Goal: Transaction & Acquisition: Purchase product/service

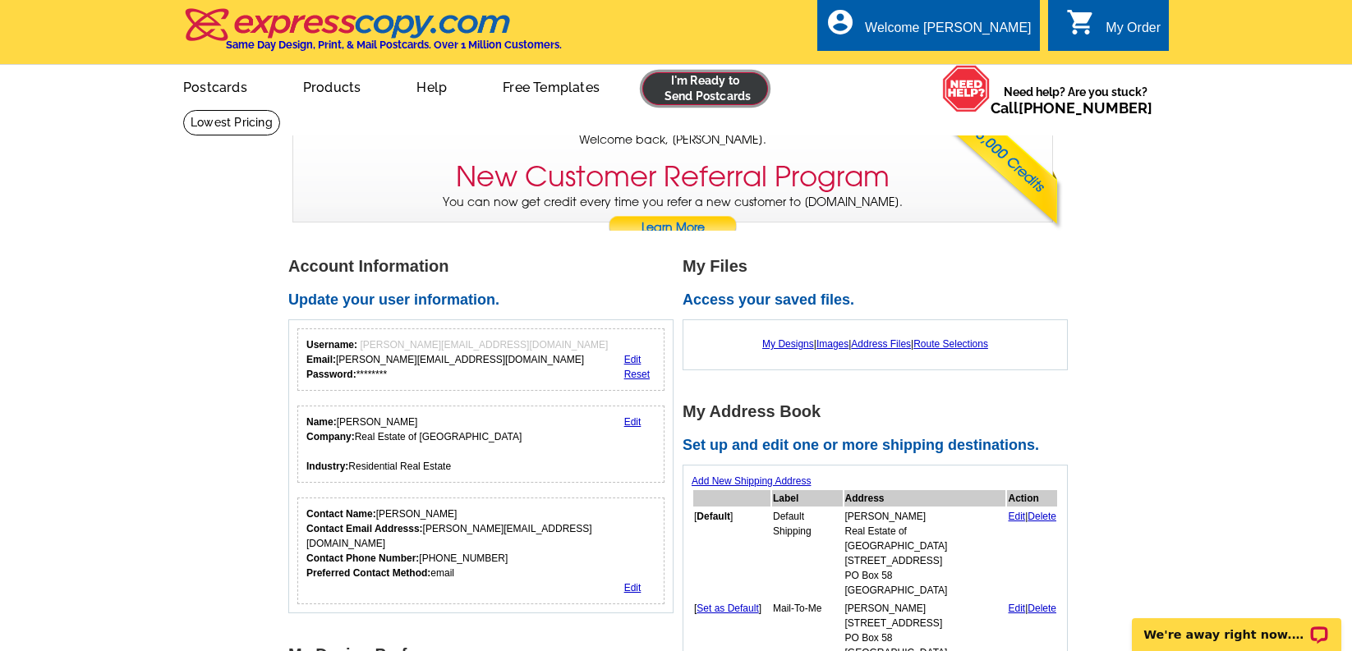
click at [687, 100] on link at bounding box center [705, 88] width 126 height 33
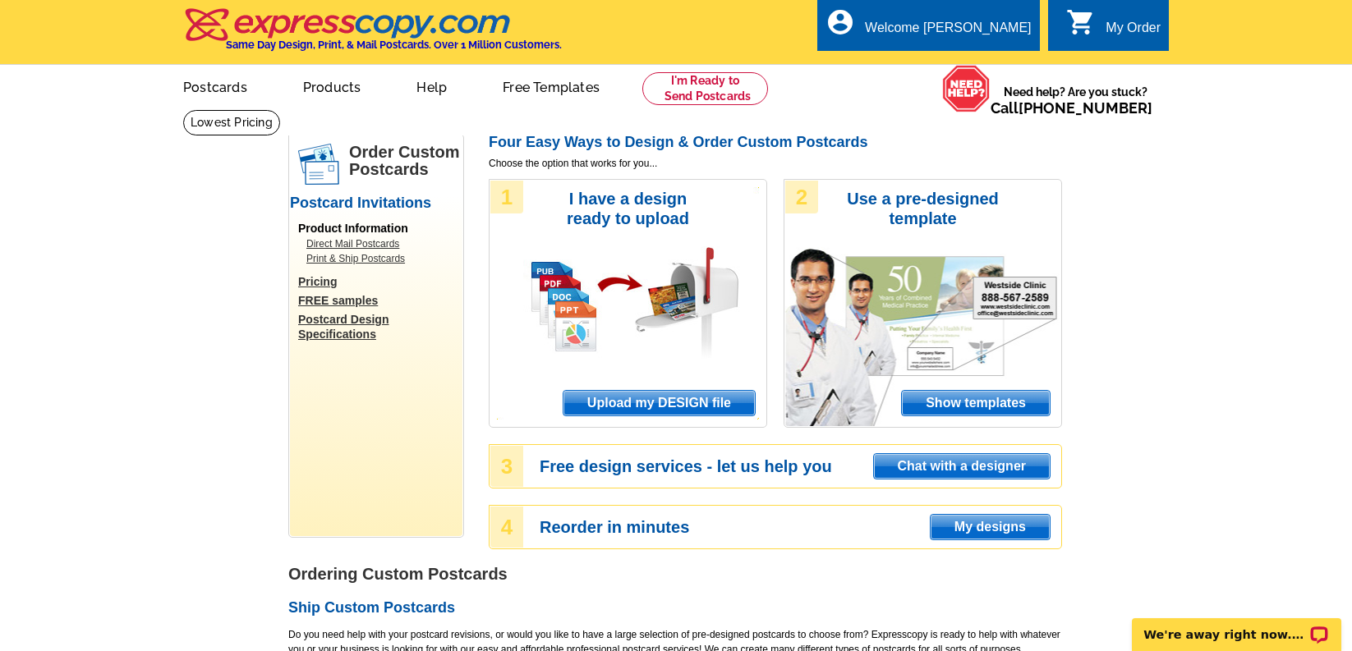
click at [600, 399] on span "Upload my DESIGN file" at bounding box center [658, 403] width 191 height 25
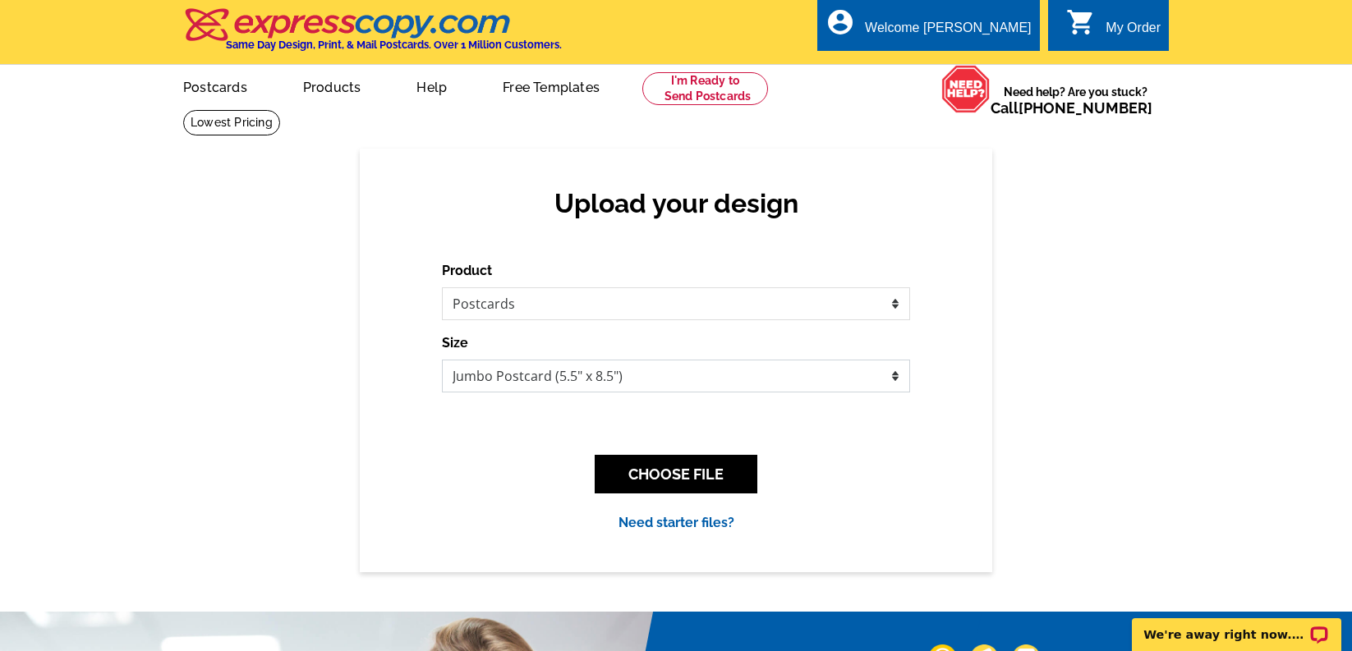
click at [551, 378] on select "Jumbo Postcard (5.5" x 8.5") Regular Postcard (4.25" x 5.6") Panoramic Postcard…" at bounding box center [676, 376] width 468 height 33
select select "1"
click at [442, 360] on select "Jumbo Postcard (5.5" x 8.5") Regular Postcard (4.25" x 5.6") Panoramic Postcard…" at bounding box center [676, 376] width 468 height 33
click at [673, 480] on button "CHOOSE FILE" at bounding box center [676, 474] width 163 height 39
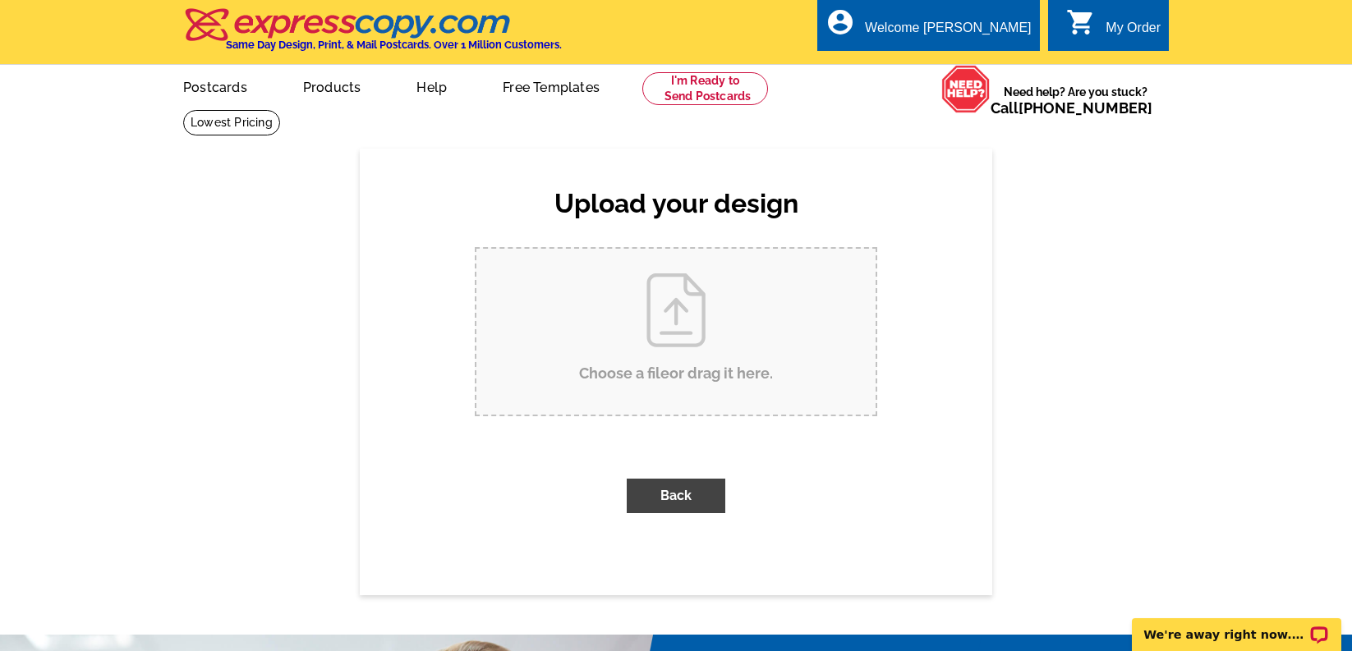
click at [738, 328] on input "Choose a file or drag it here ." at bounding box center [675, 332] width 399 height 166
click at [761, 391] on input "Choose a file or drag it here ." at bounding box center [675, 332] width 399 height 166
type input "C:\fakepath\ZML1307_listed.pdf"
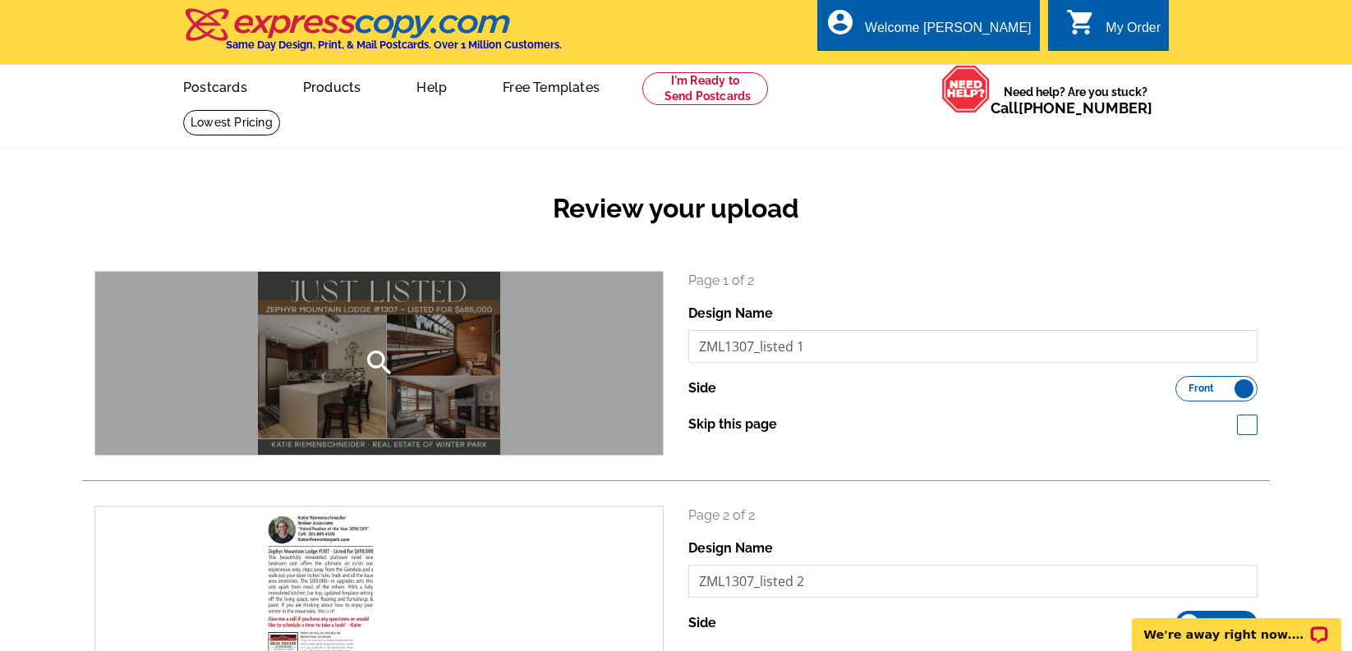
click at [378, 366] on icon "search" at bounding box center [379, 363] width 33 height 33
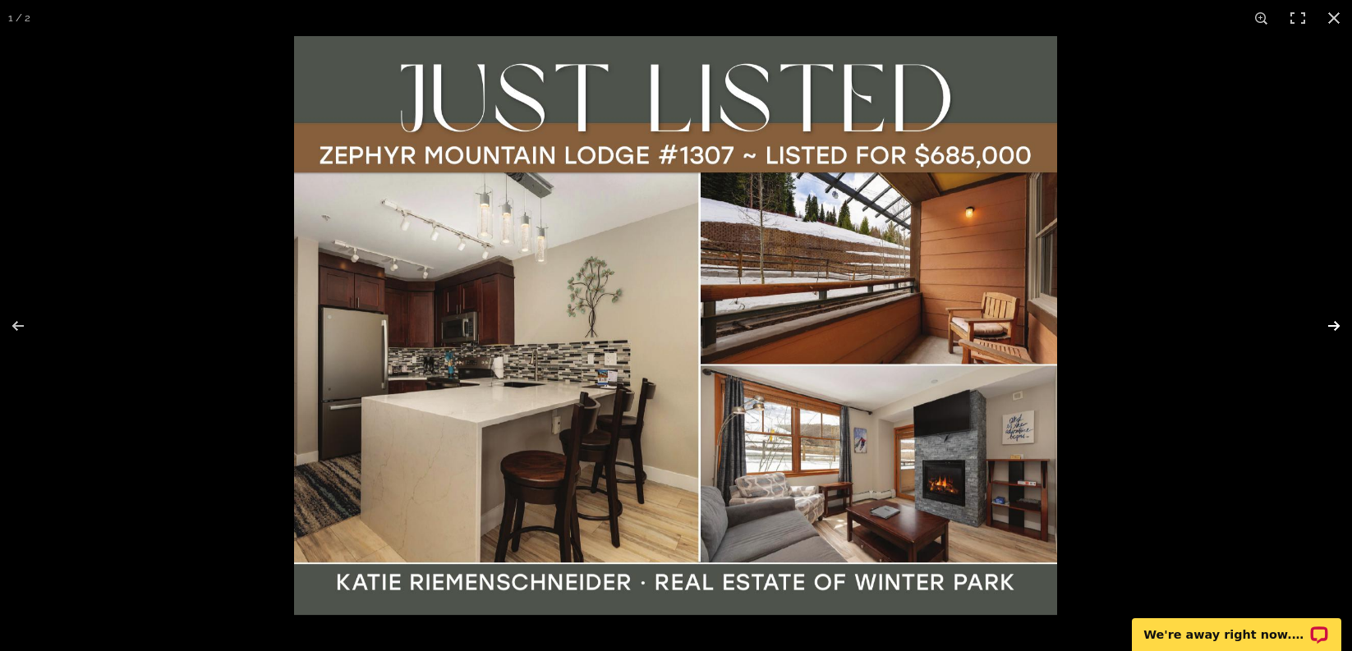
click at [1334, 323] on button at bounding box center [1322, 326] width 57 height 82
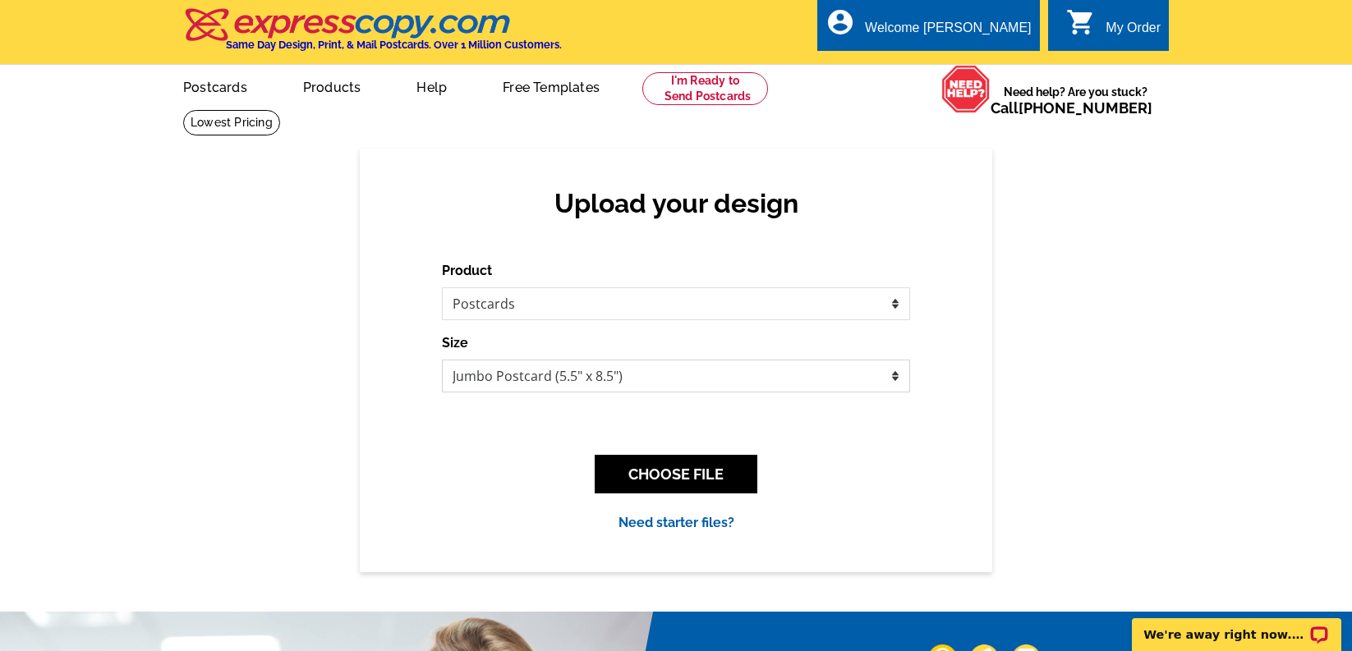
click at [569, 379] on select "Jumbo Postcard (5.5" x 8.5") Regular Postcard (4.25" x 5.6") Panoramic Postcard…" at bounding box center [676, 376] width 468 height 33
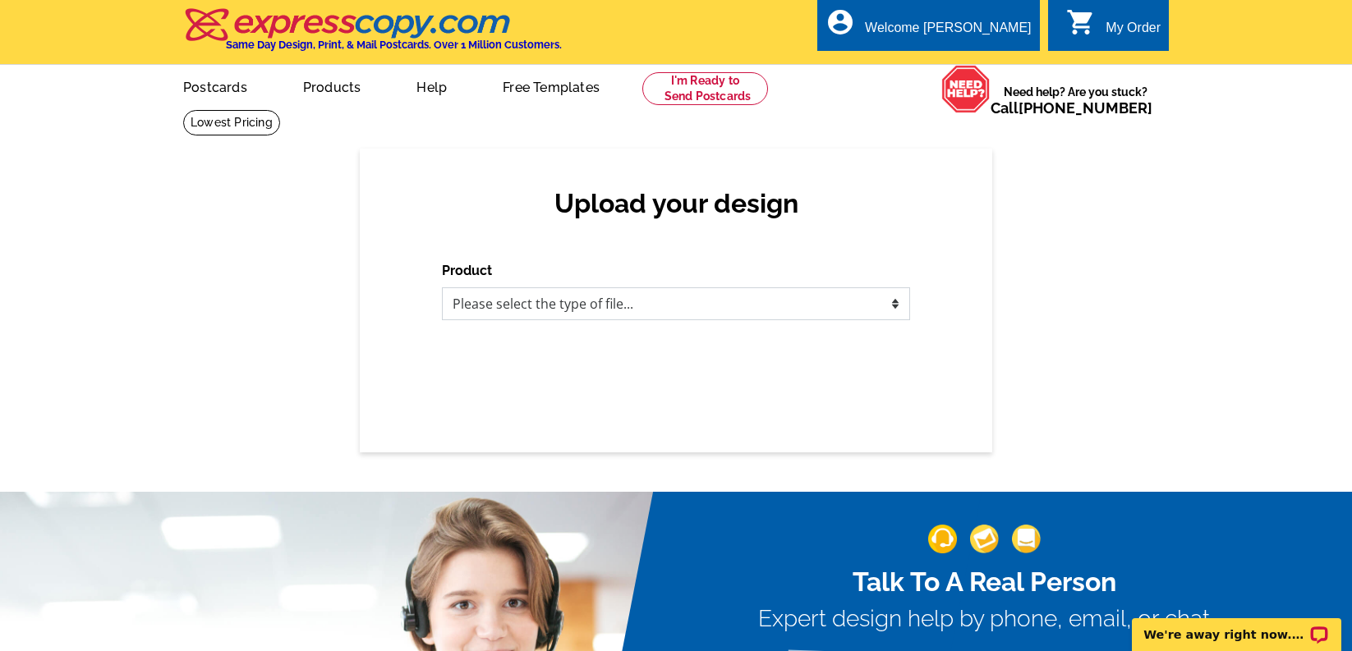
click at [535, 298] on select "Please select the type of file... Postcards Business Cards Letters and flyers G…" at bounding box center [676, 303] width 468 height 33
select select "1"
click at [442, 287] on select "Please select the type of file... Postcards Business Cards Letters and flyers G…" at bounding box center [676, 303] width 468 height 33
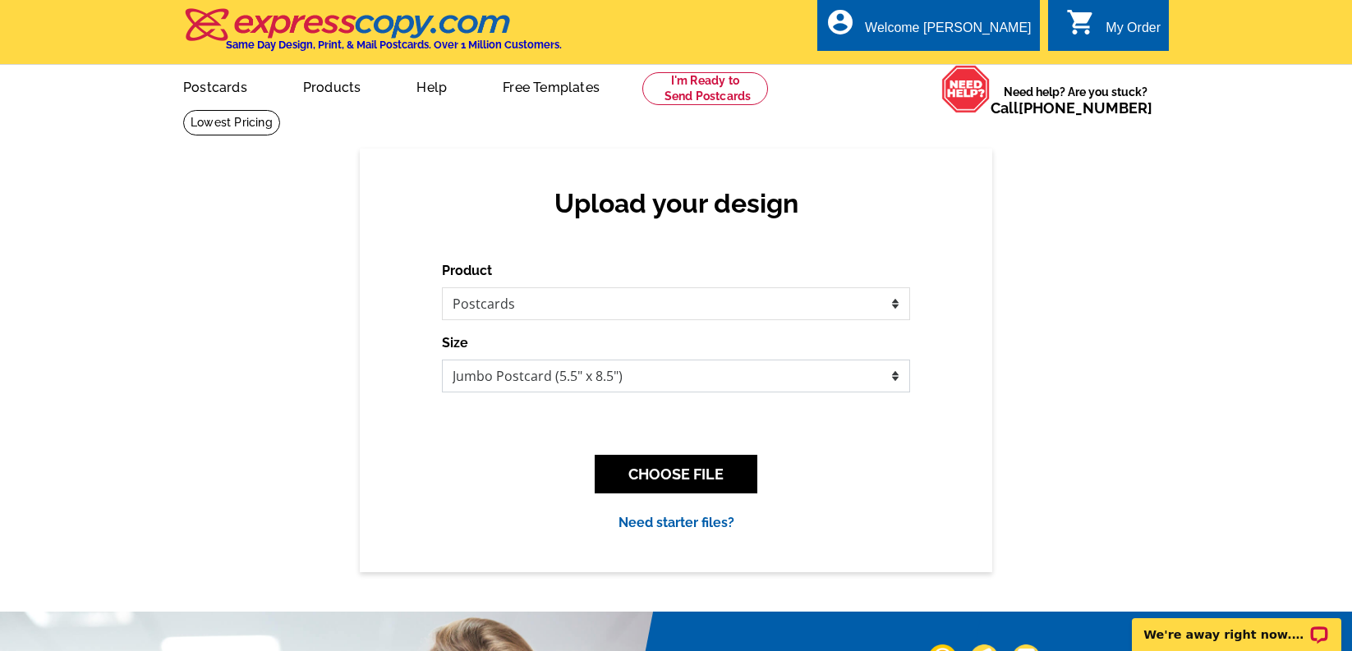
click at [515, 376] on select "Jumbo Postcard (5.5" x 8.5") Regular Postcard (4.25" x 5.6") Panoramic Postcard…" at bounding box center [676, 376] width 468 height 33
select select "1"
click at [442, 360] on select "Jumbo Postcard (5.5" x 8.5") Regular Postcard (4.25" x 5.6") Panoramic Postcard…" at bounding box center [676, 376] width 468 height 33
click at [659, 470] on button "CHOOSE FILE" at bounding box center [676, 474] width 163 height 39
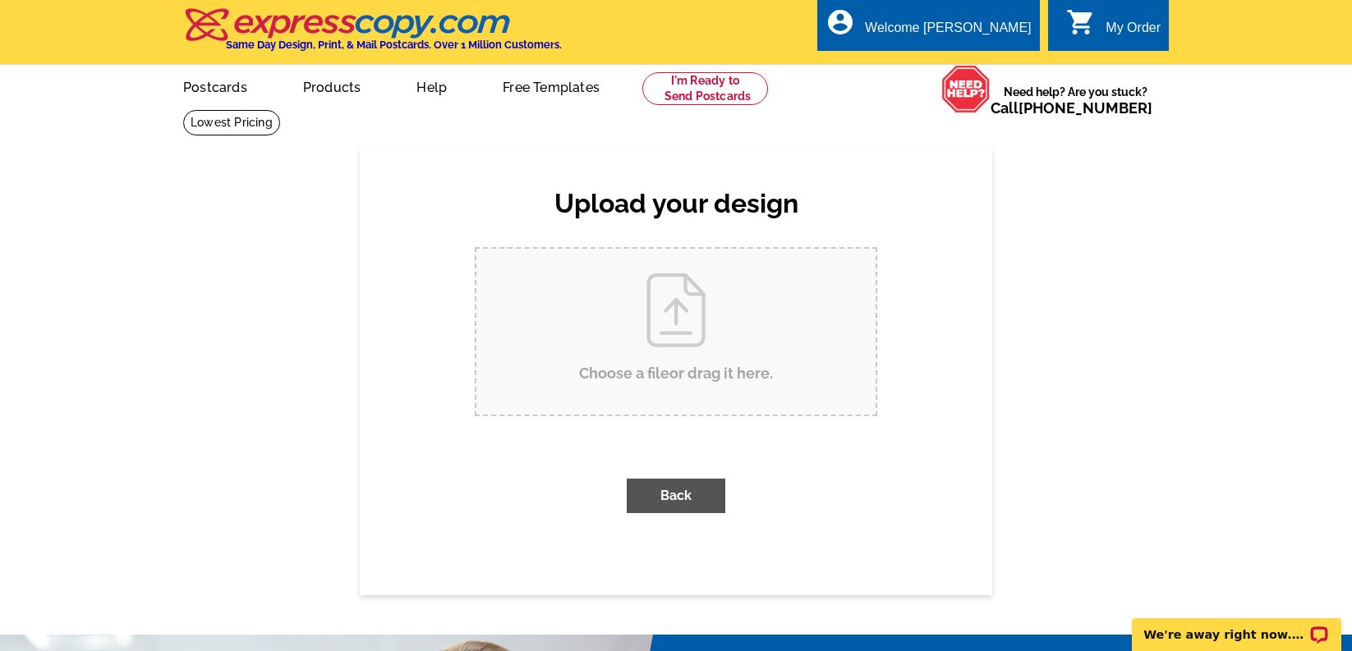
click at [634, 331] on input "Choose a file or drag it here ." at bounding box center [675, 332] width 399 height 166
type input "C:\fakepath\ZML1307_listed.pdf"
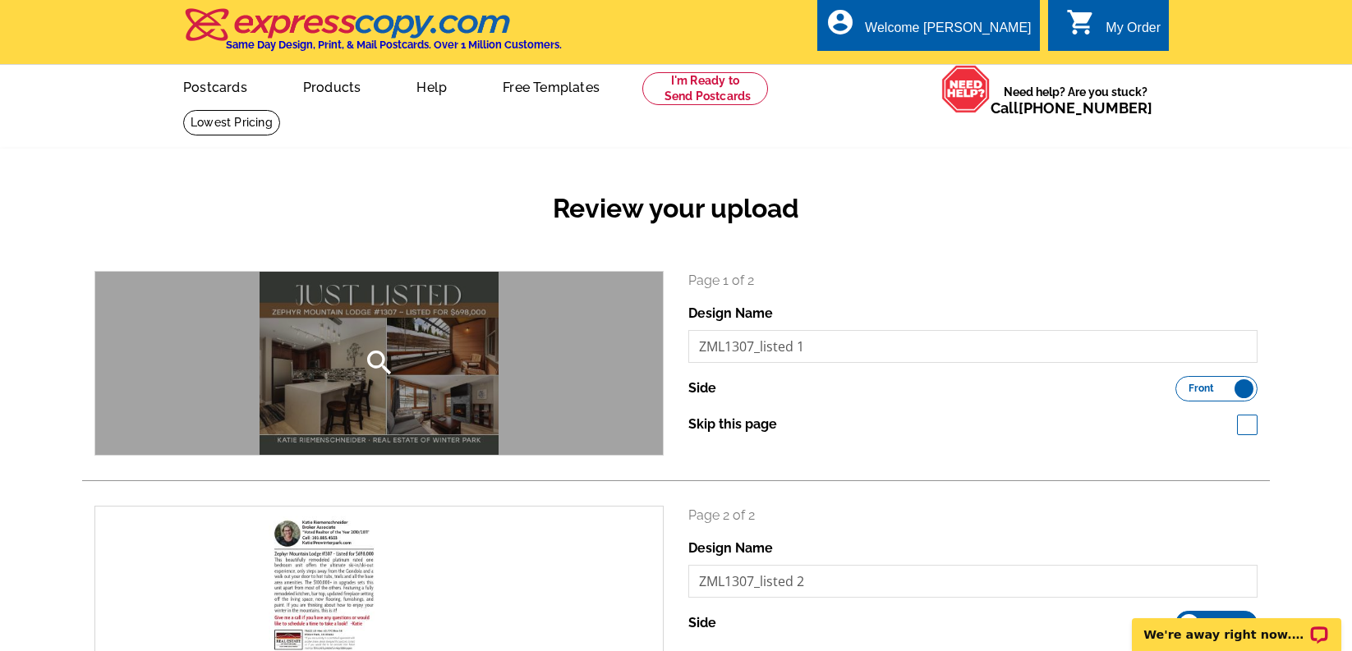
click at [384, 370] on icon "search" at bounding box center [379, 363] width 33 height 33
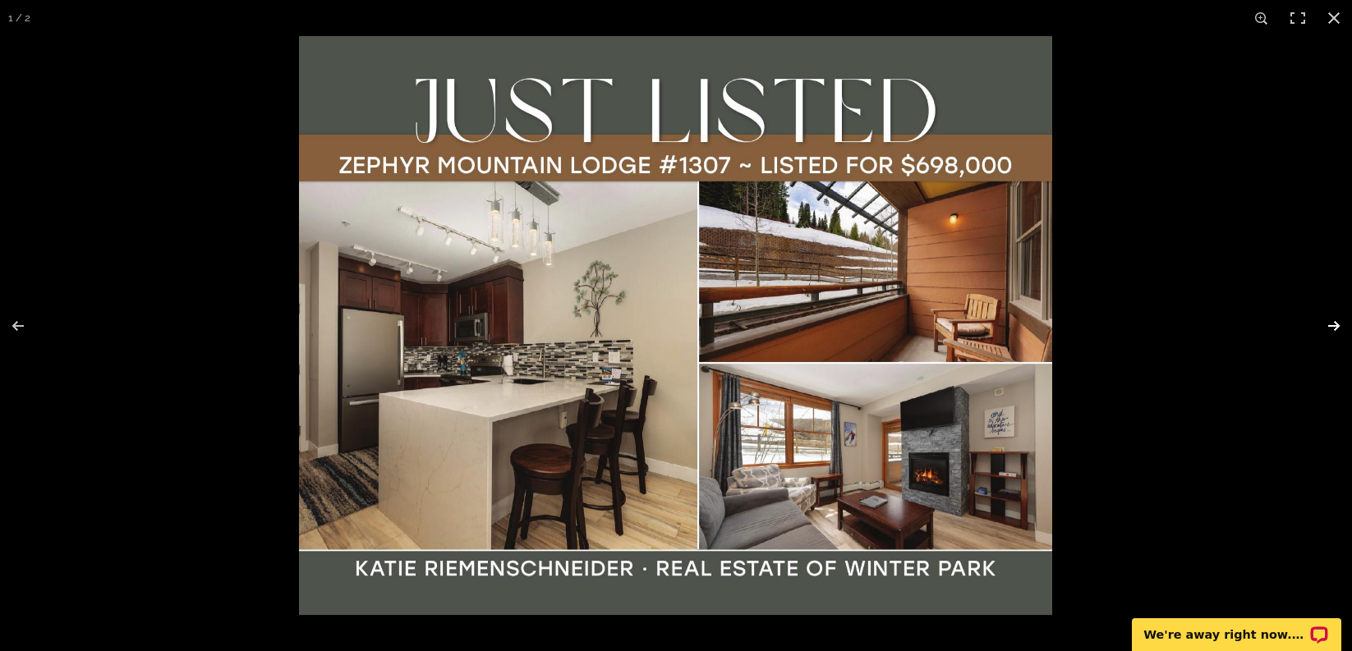
click at [1333, 328] on button at bounding box center [1322, 326] width 57 height 82
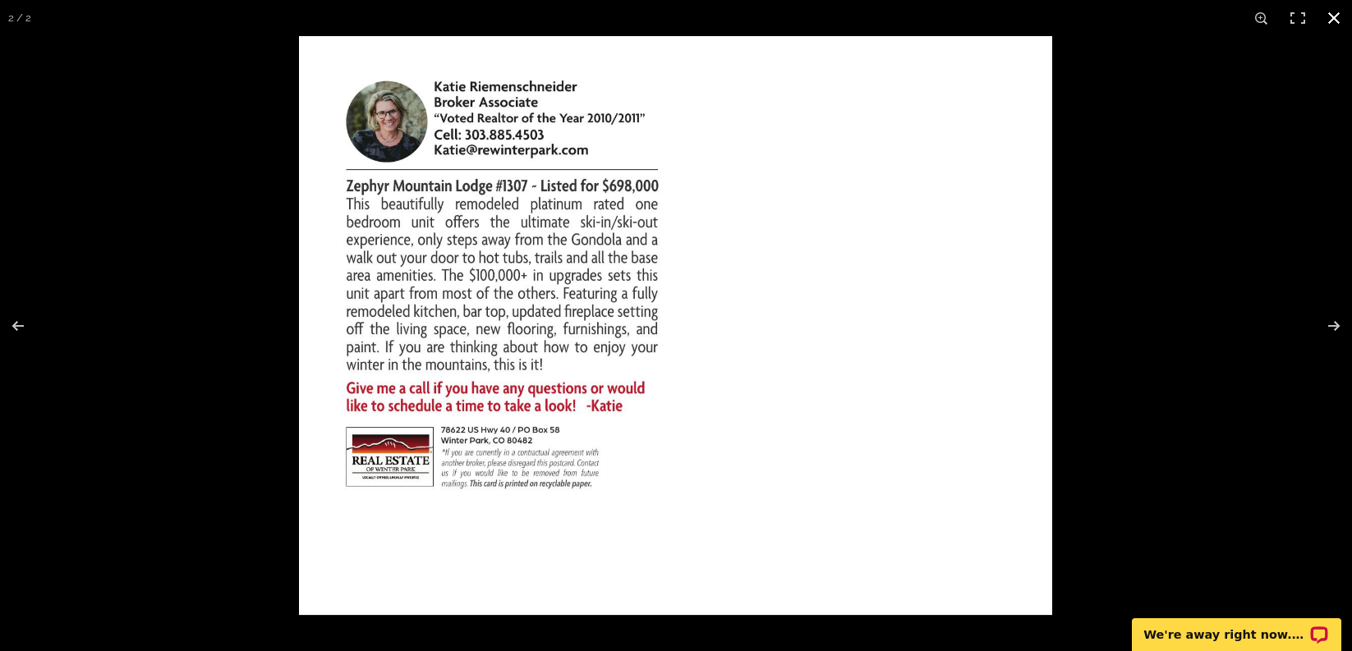
click at [1330, 24] on button at bounding box center [1334, 18] width 36 height 36
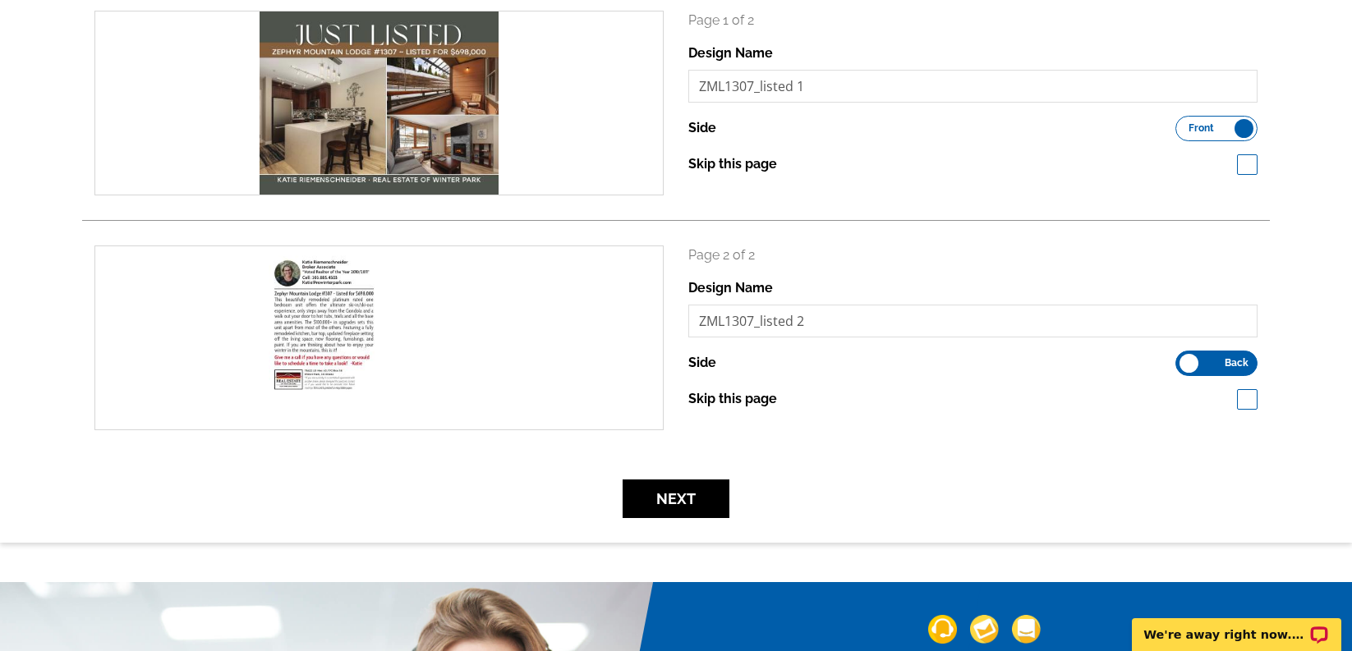
scroll to position [266, 0]
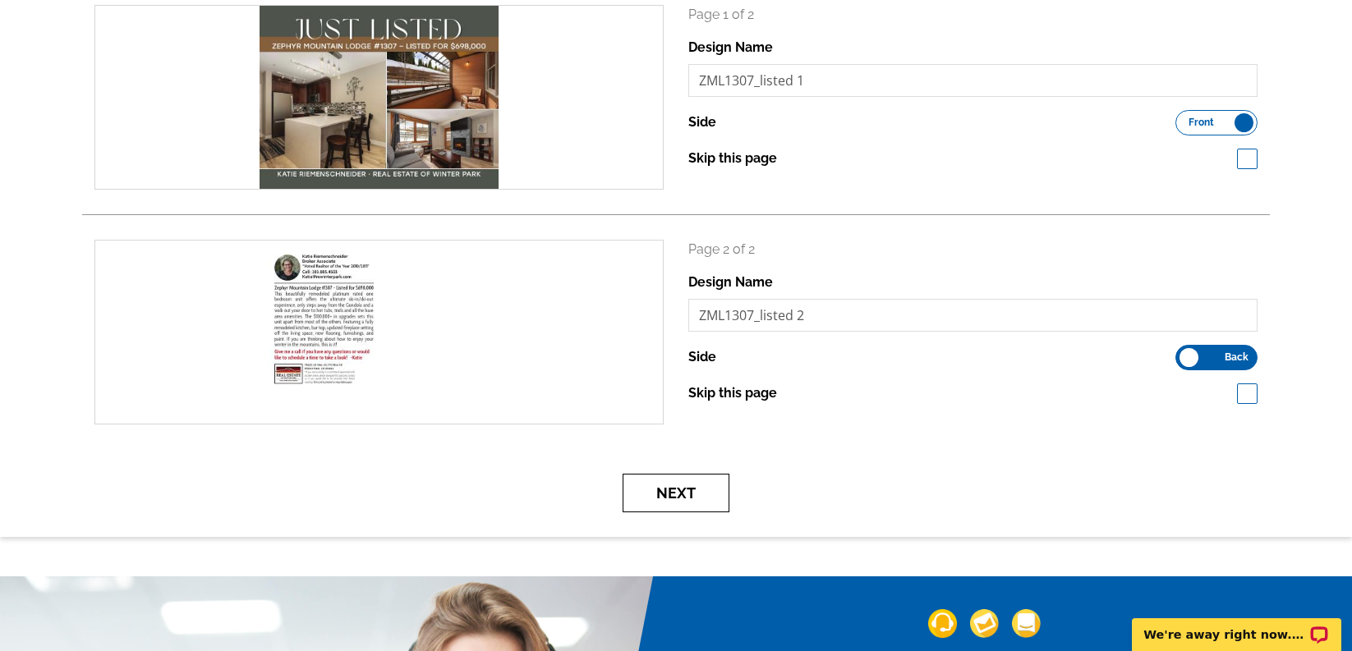
click at [685, 496] on button "Next" at bounding box center [675, 493] width 107 height 39
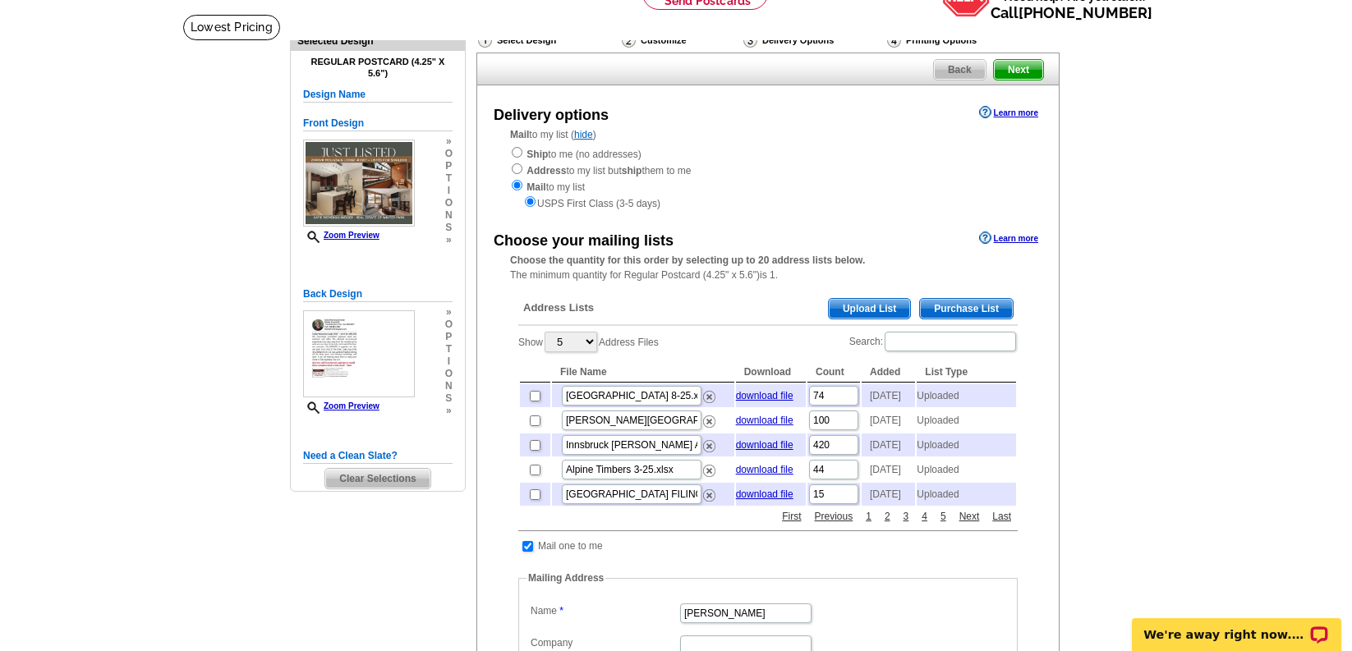
scroll to position [124, 0]
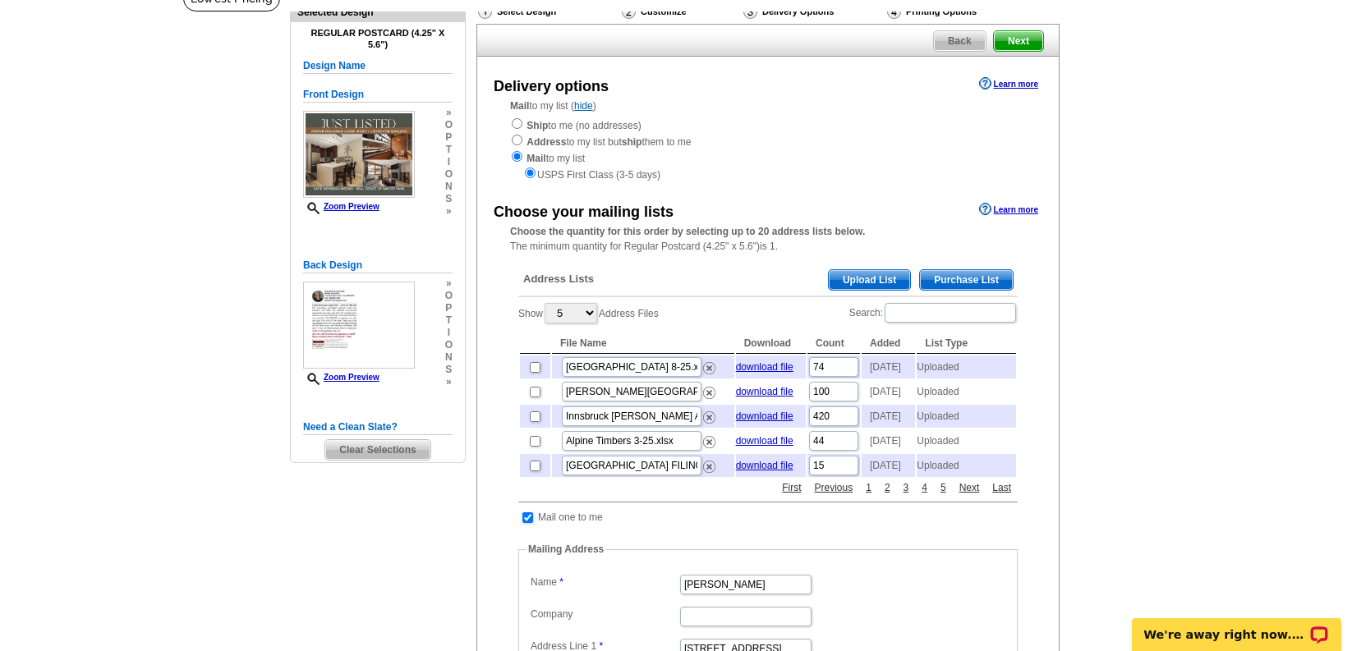
click at [844, 282] on span "Upload List" at bounding box center [869, 280] width 81 height 20
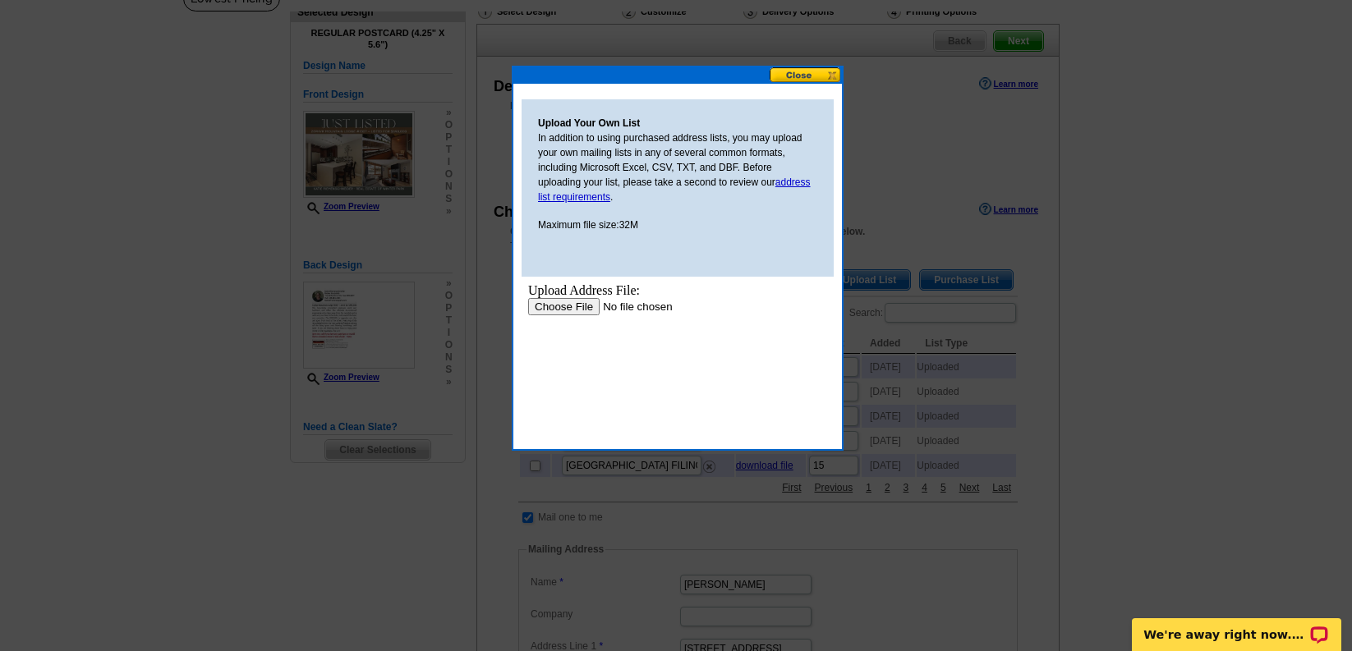
scroll to position [0, 0]
click at [552, 304] on input "file" at bounding box center [632, 306] width 208 height 17
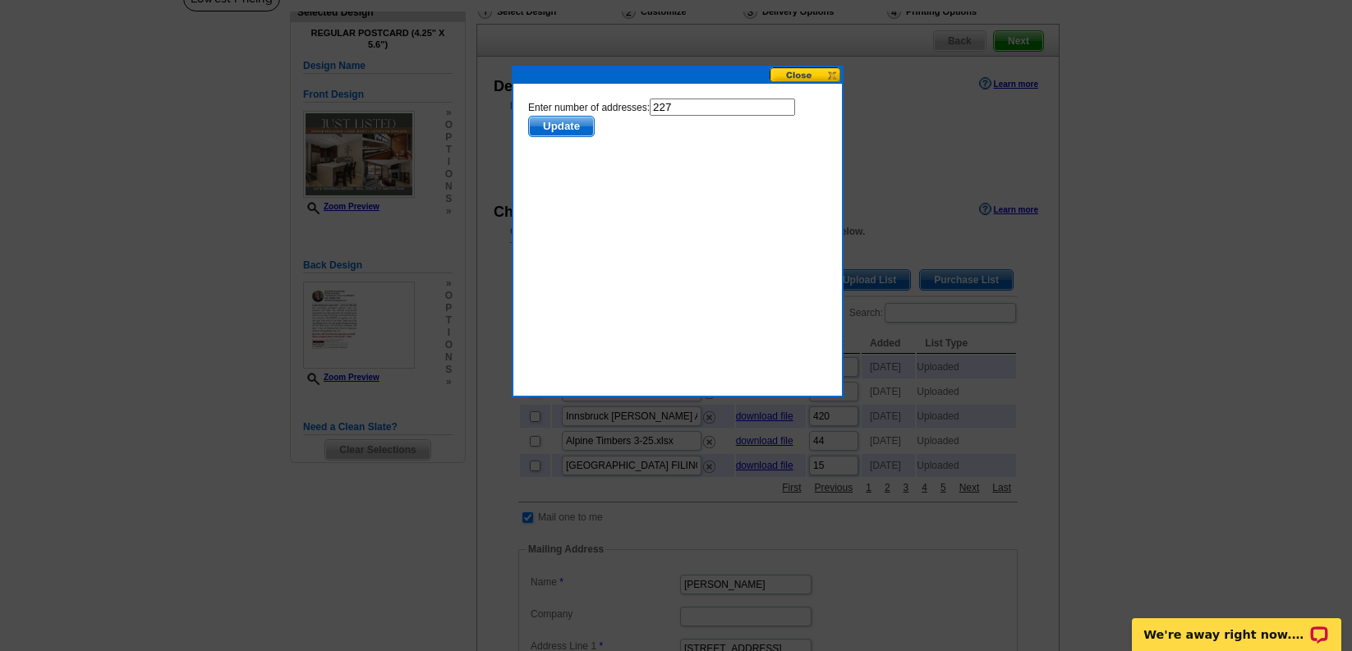
click at [712, 110] on input "227" at bounding box center [722, 107] width 145 height 17
type input "226"
click at [568, 126] on span "Update" at bounding box center [561, 127] width 65 height 20
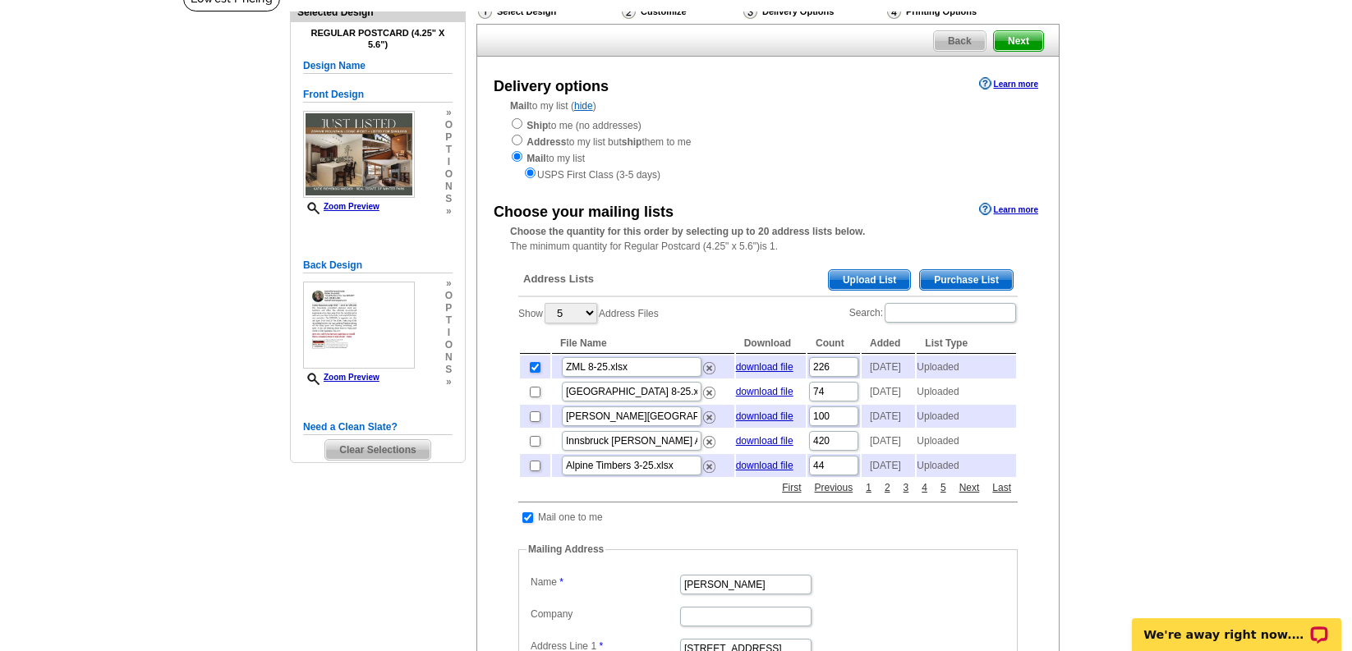
click at [886, 274] on span "Upload List" at bounding box center [869, 280] width 81 height 20
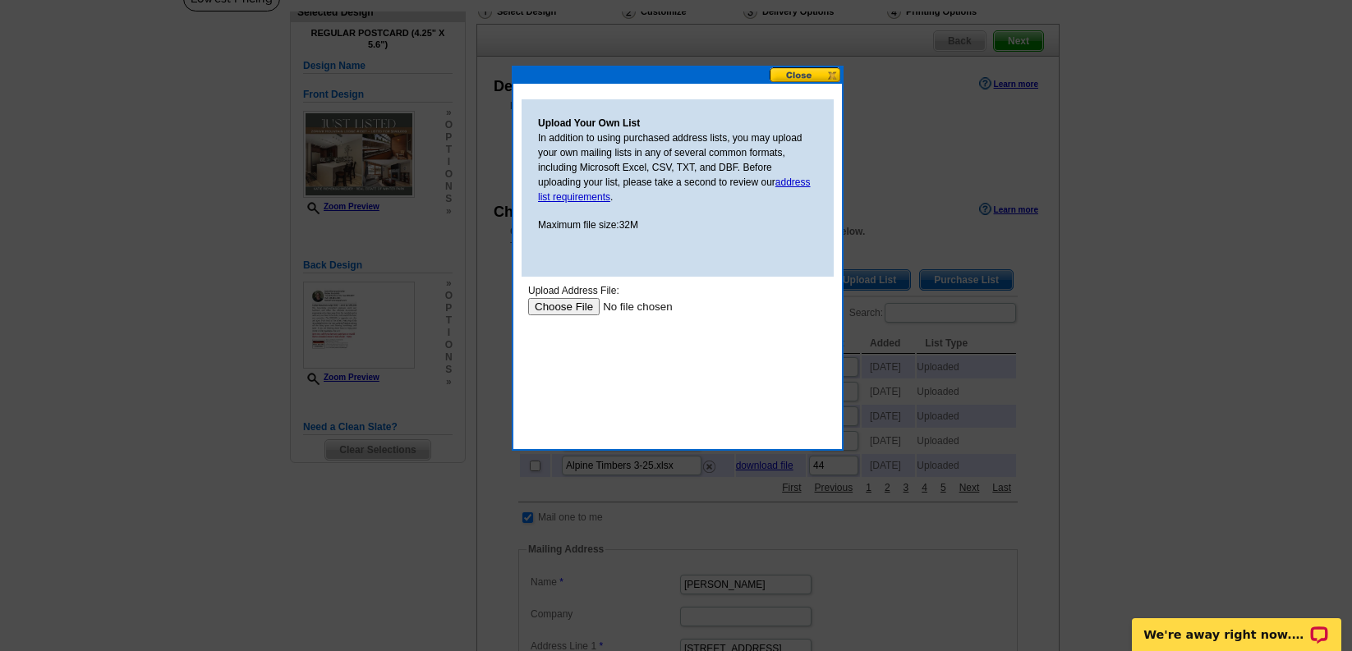
click at [568, 305] on input "file" at bounding box center [632, 306] width 208 height 17
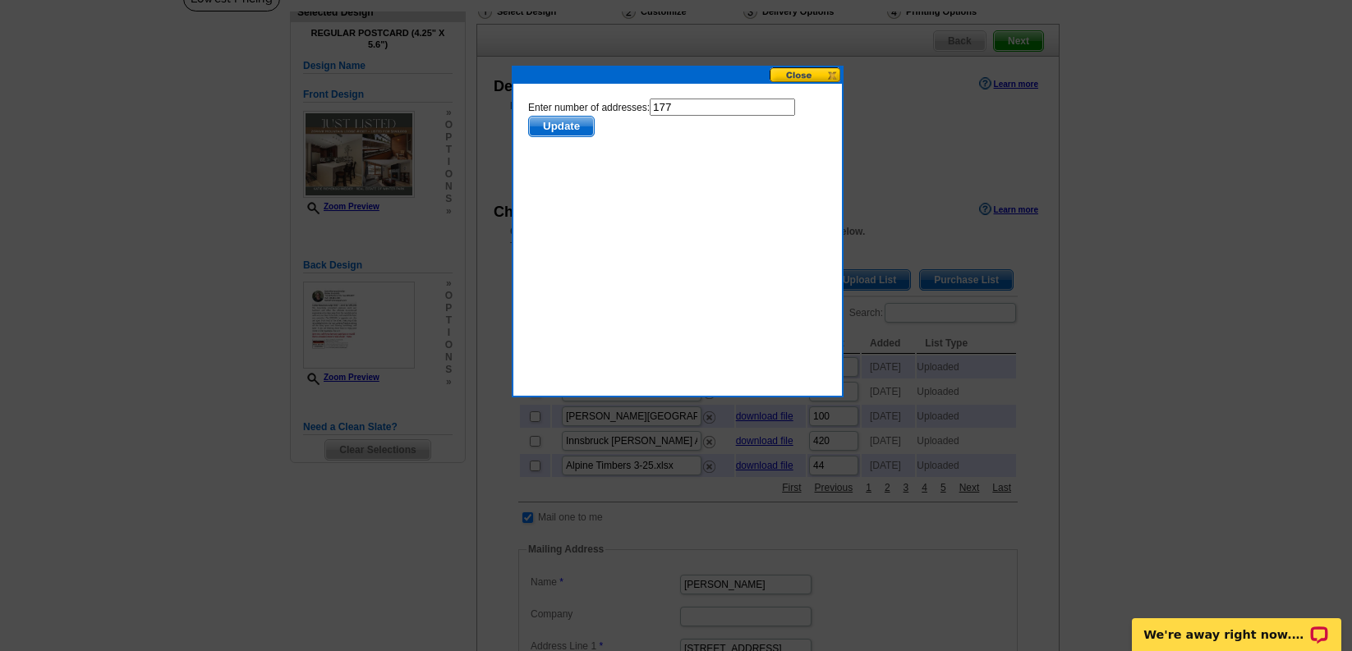
click at [710, 109] on input "177" at bounding box center [722, 107] width 145 height 17
type input "176"
click at [580, 126] on span "Update" at bounding box center [561, 127] width 65 height 20
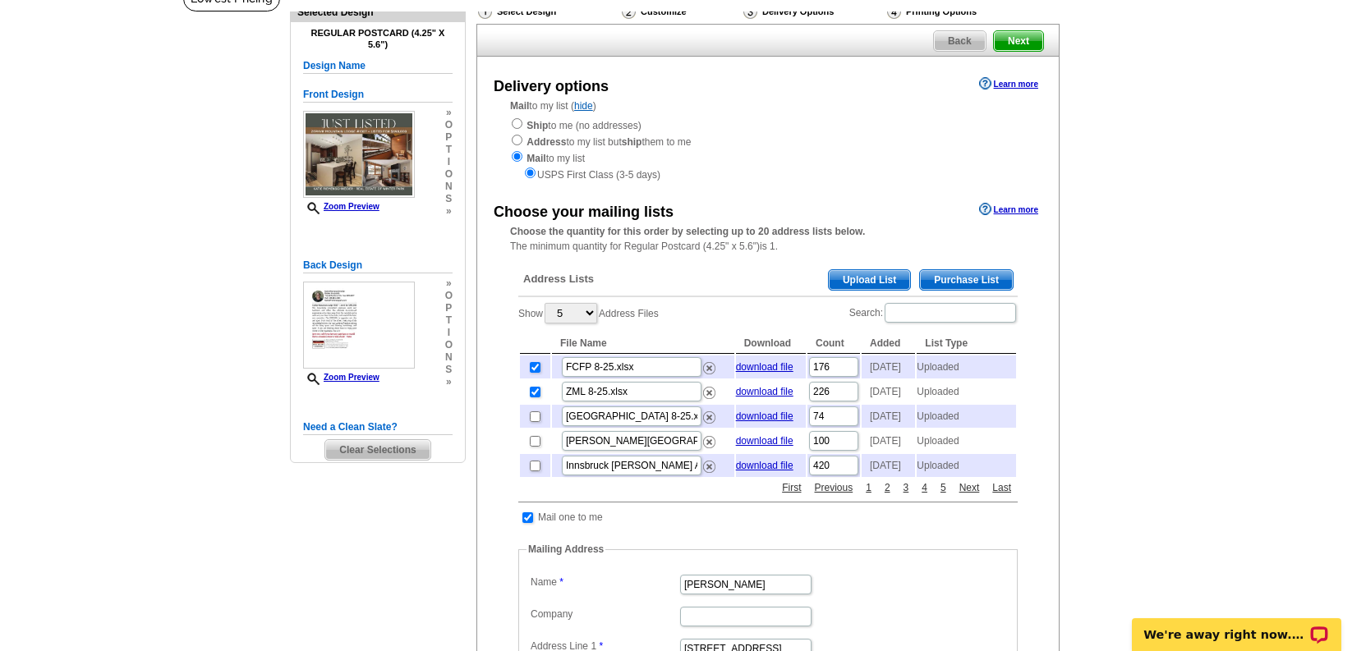
click at [863, 273] on span "Upload List" at bounding box center [869, 280] width 81 height 20
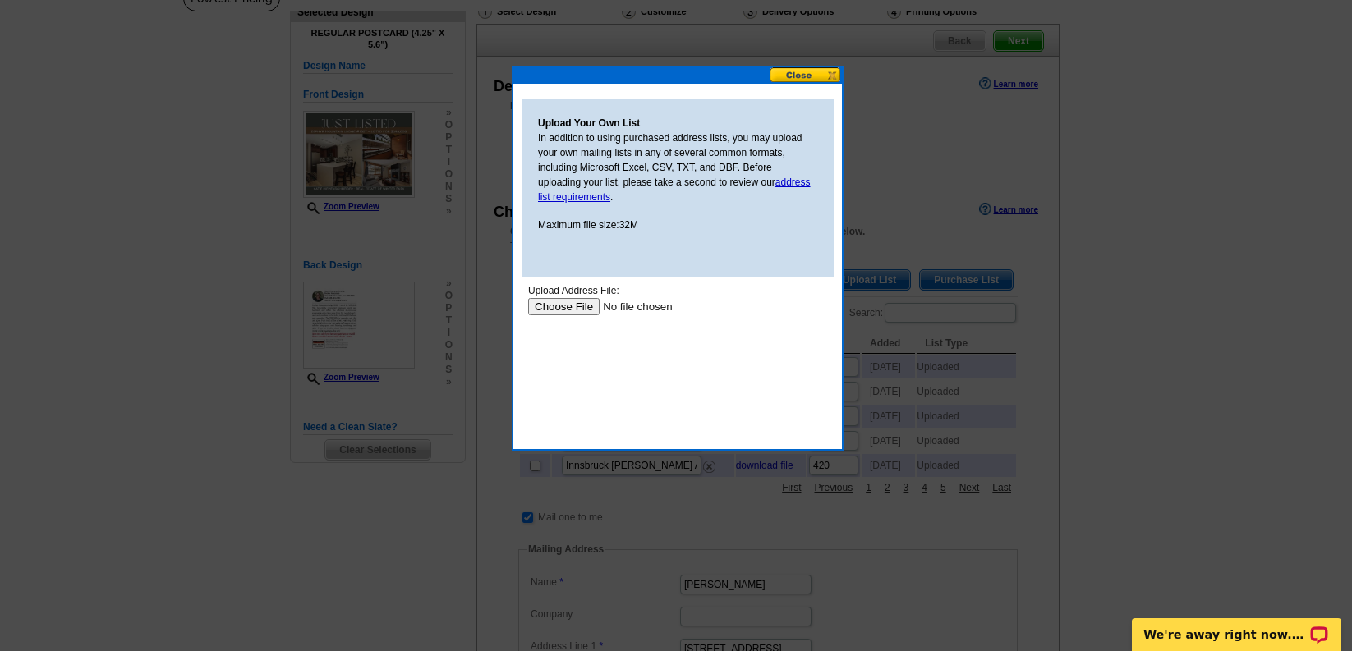
click at [581, 302] on input "file" at bounding box center [632, 306] width 208 height 17
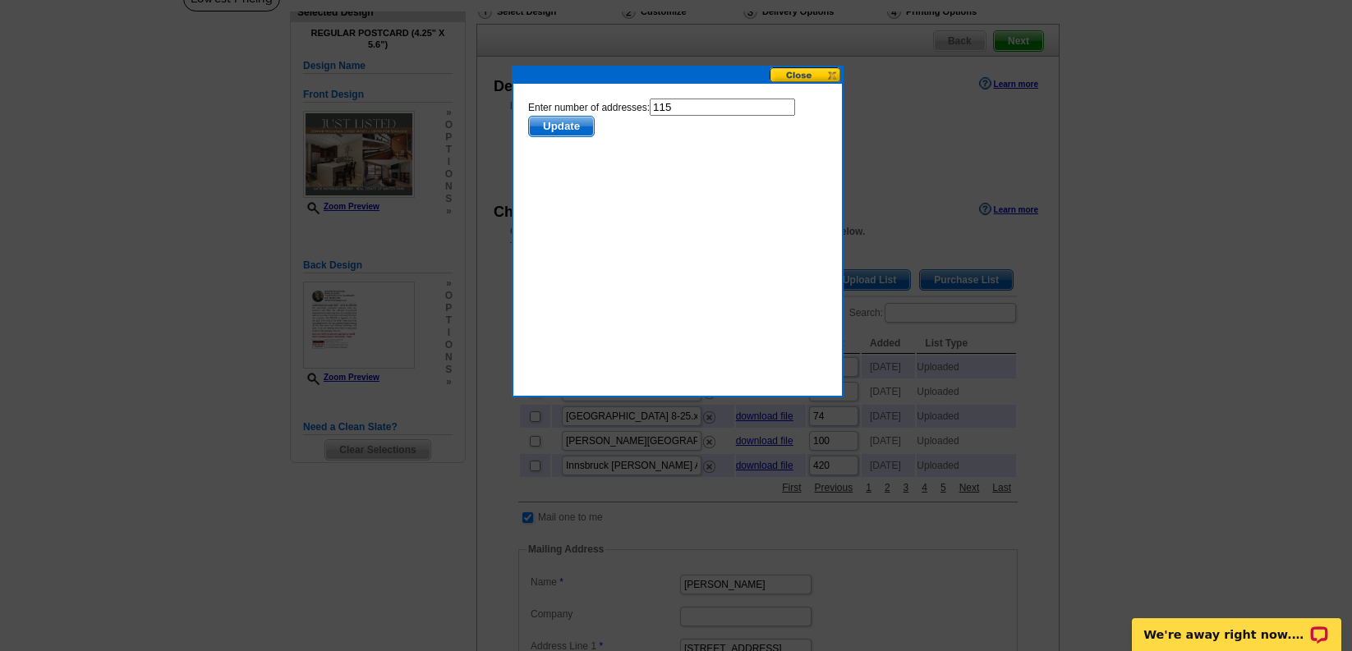
click at [722, 107] on input "115" at bounding box center [722, 107] width 145 height 17
type input "114"
click at [581, 127] on span "Update" at bounding box center [561, 127] width 65 height 20
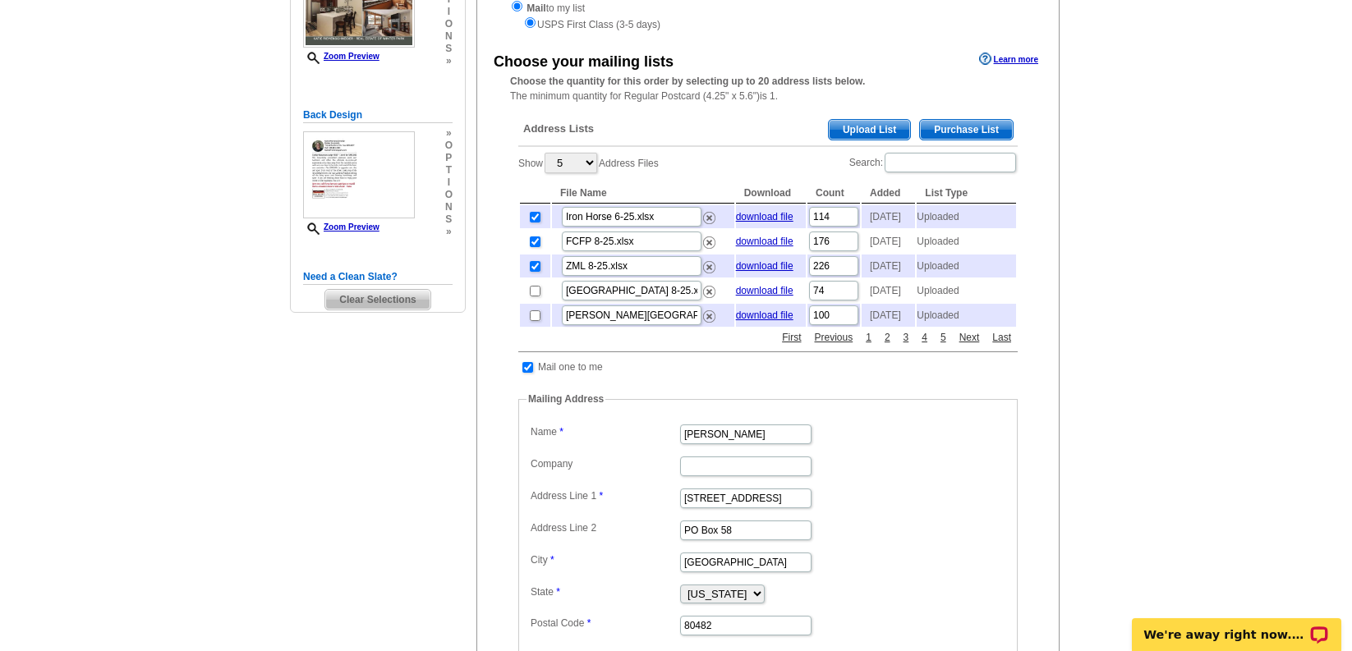
scroll to position [341, 0]
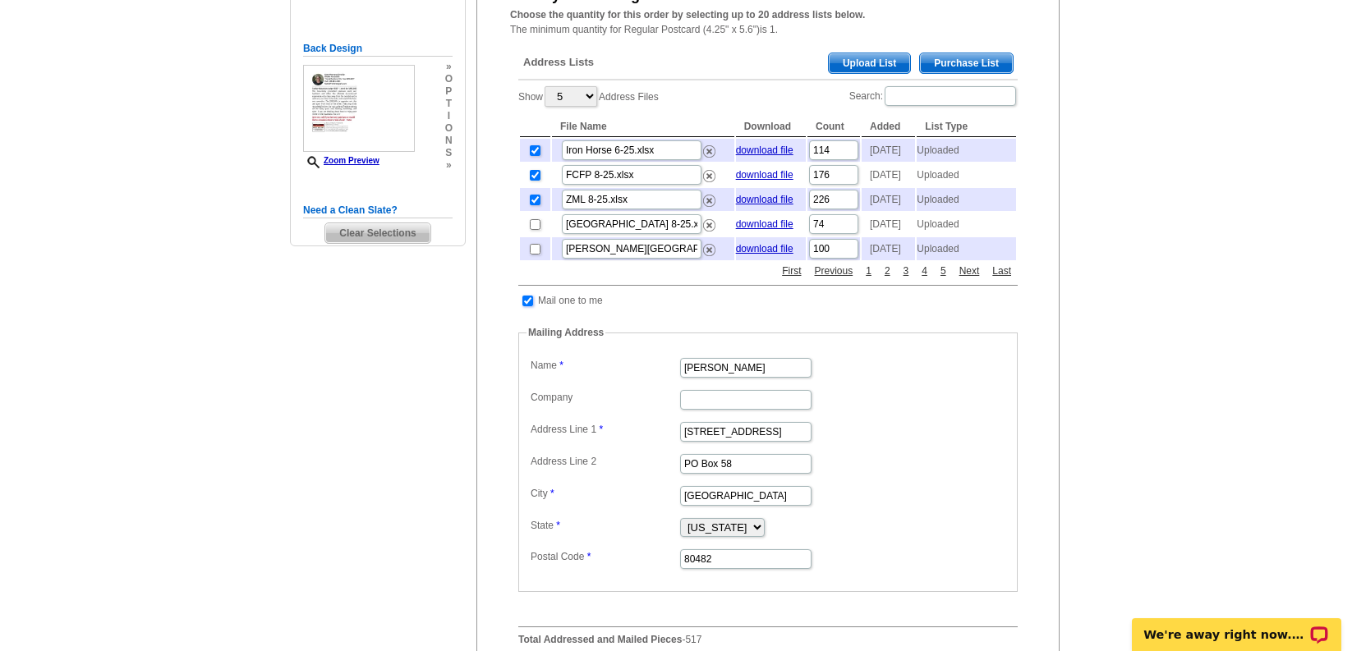
click at [528, 306] on input "checkbox" at bounding box center [527, 301] width 11 height 11
checkbox input "false"
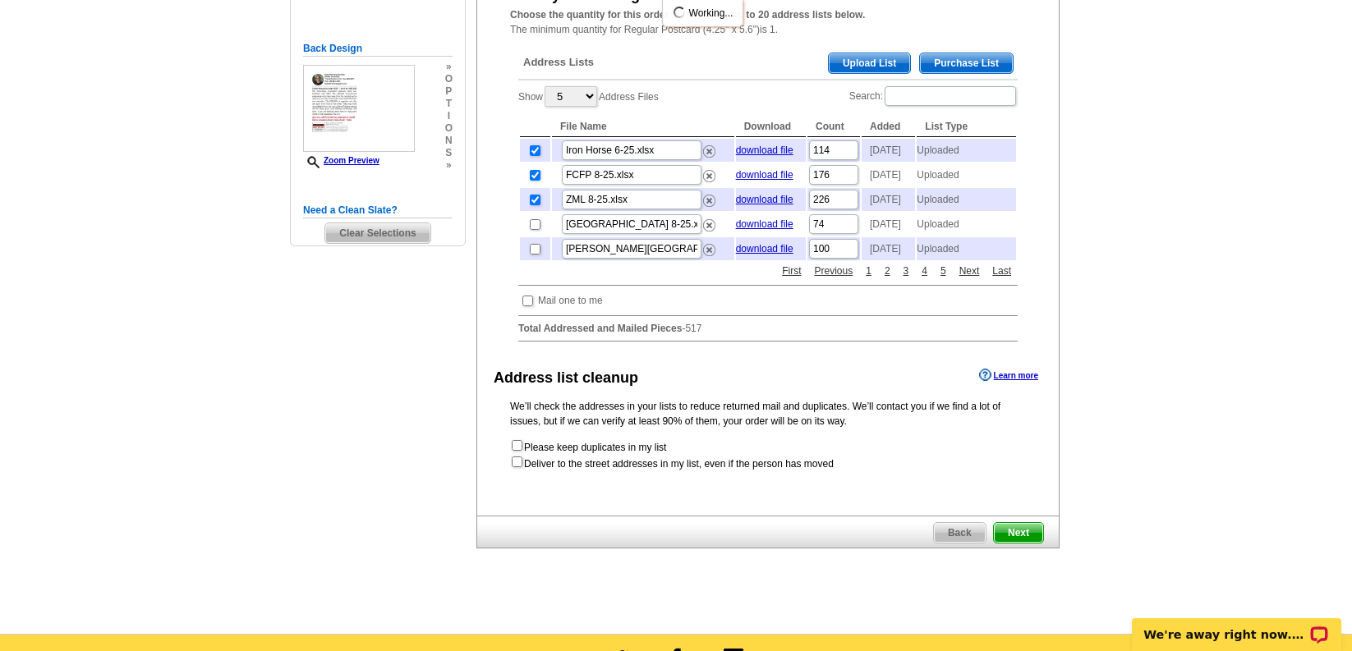
click at [1022, 543] on span "Next" at bounding box center [1018, 533] width 49 height 20
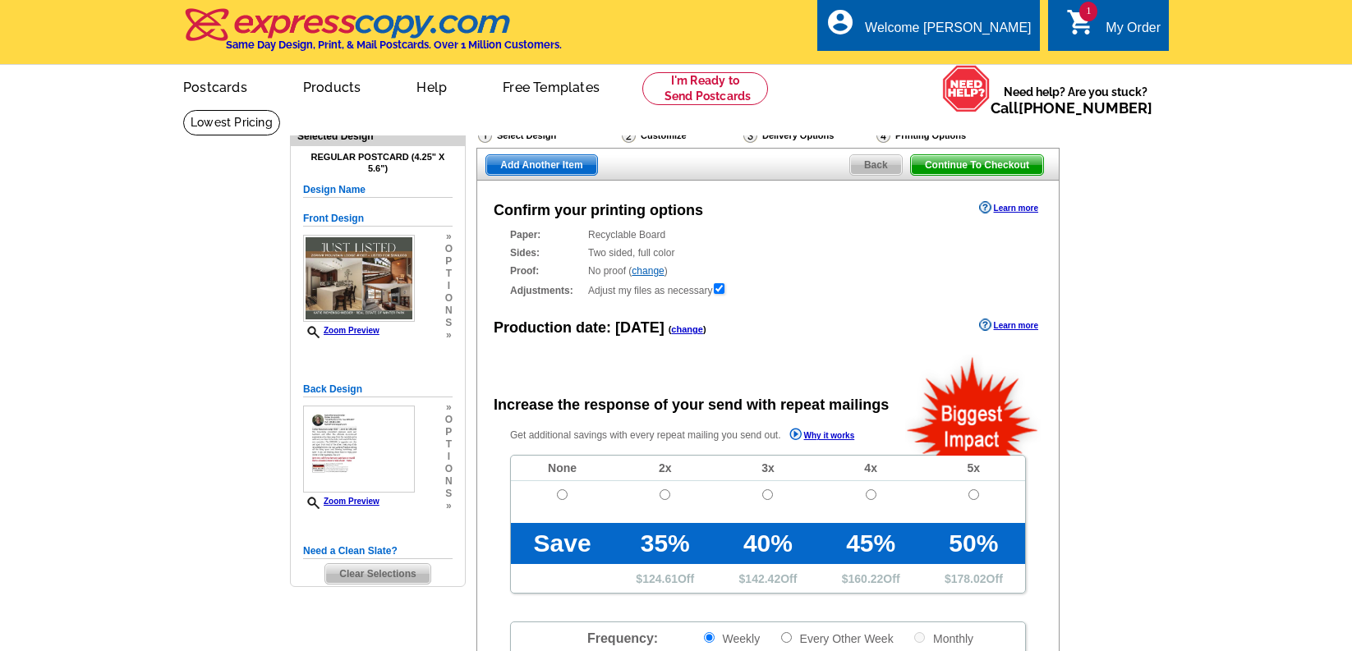
radio input "false"
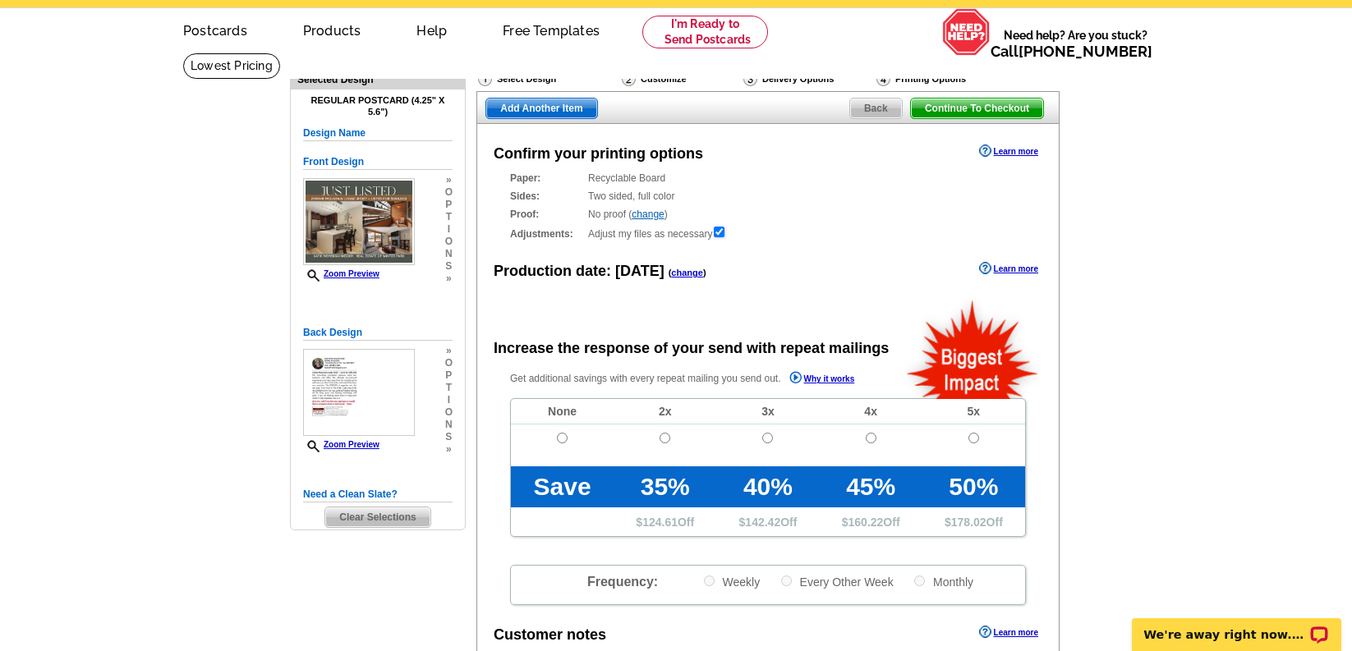
scroll to position [179, 0]
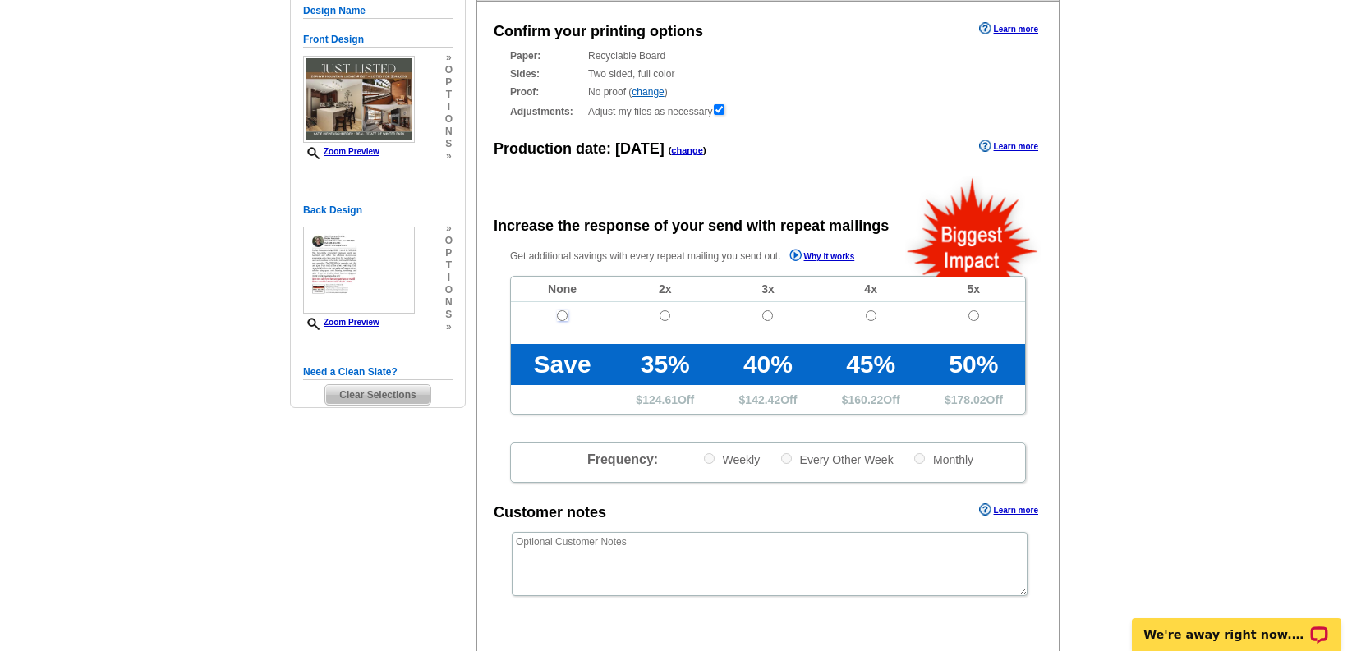
click at [561, 315] on input "radio" at bounding box center [562, 315] width 11 height 11
radio input "true"
click at [647, 549] on textarea at bounding box center [770, 564] width 516 height 64
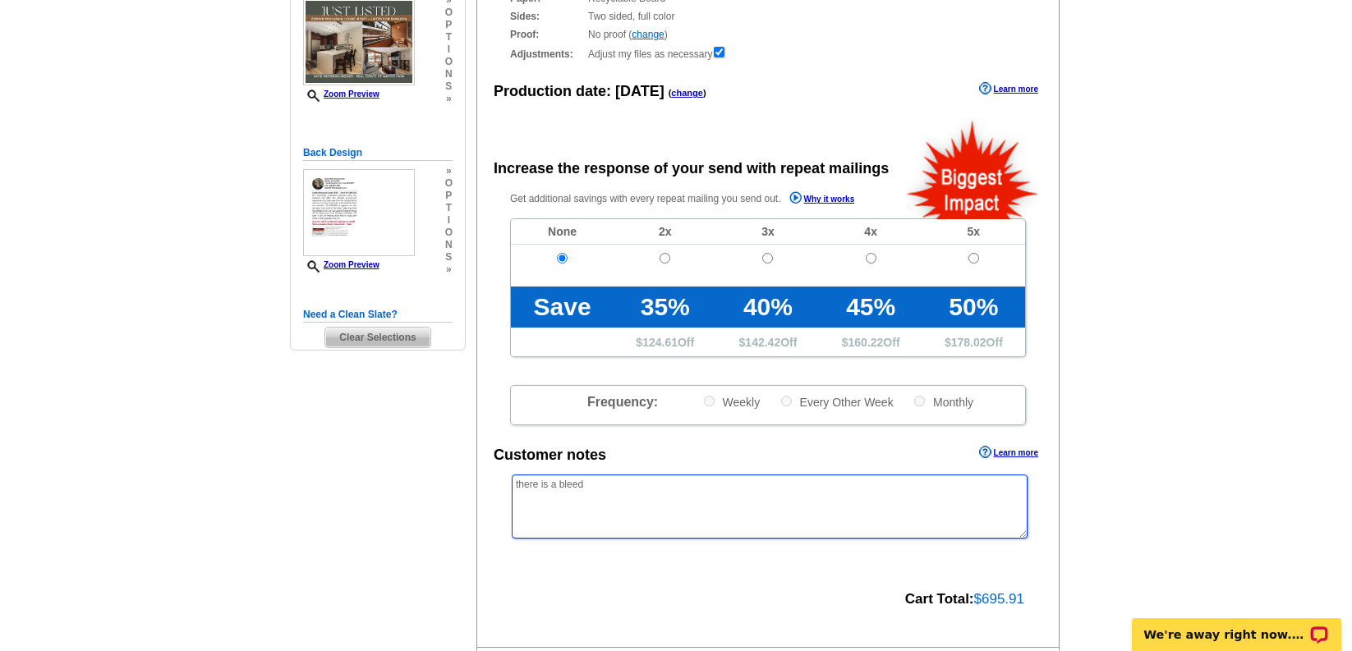
scroll to position [301, 0]
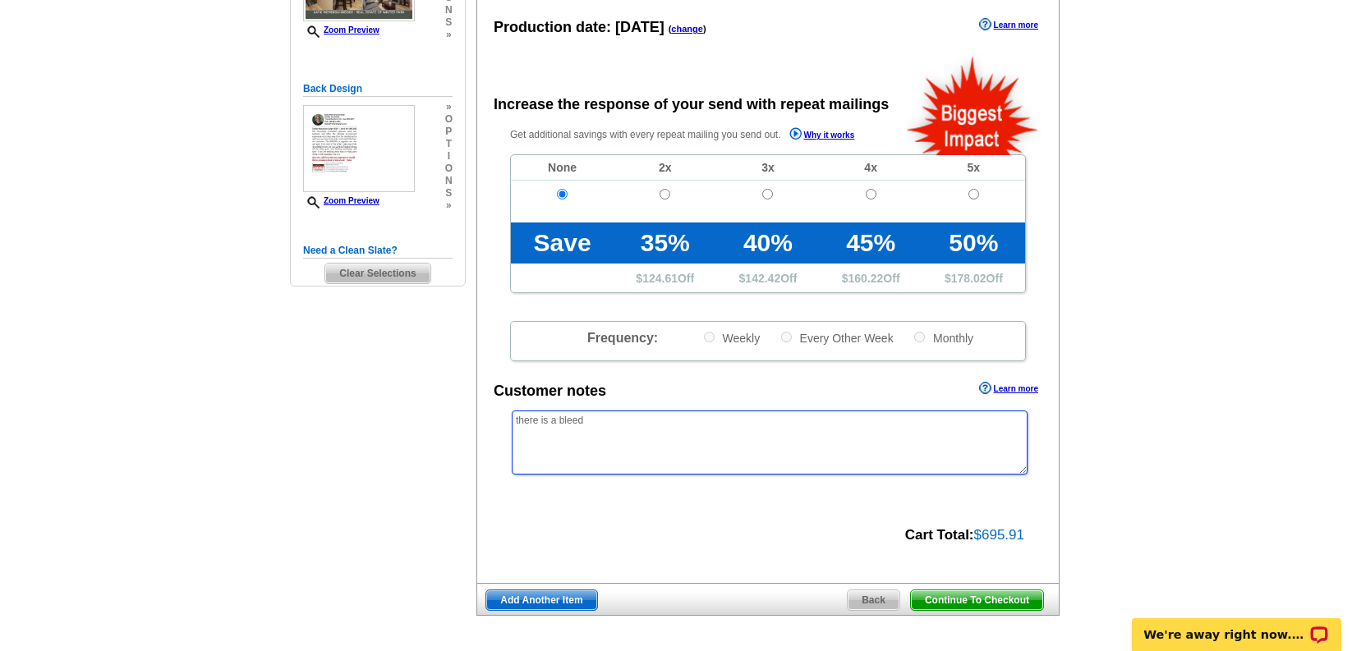
type textarea "there is a bleed"
click at [948, 596] on span "Continue To Checkout" at bounding box center [977, 600] width 132 height 20
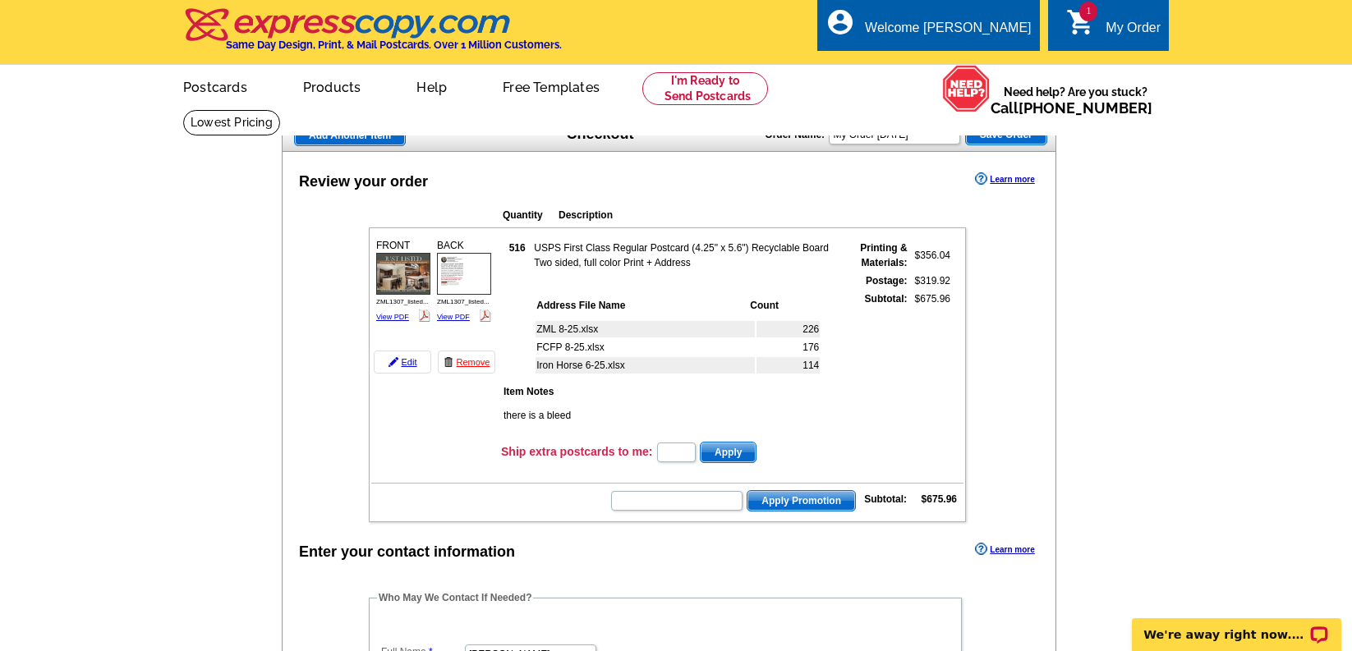
click at [381, 141] on span "Add Another Item" at bounding box center [350, 136] width 110 height 20
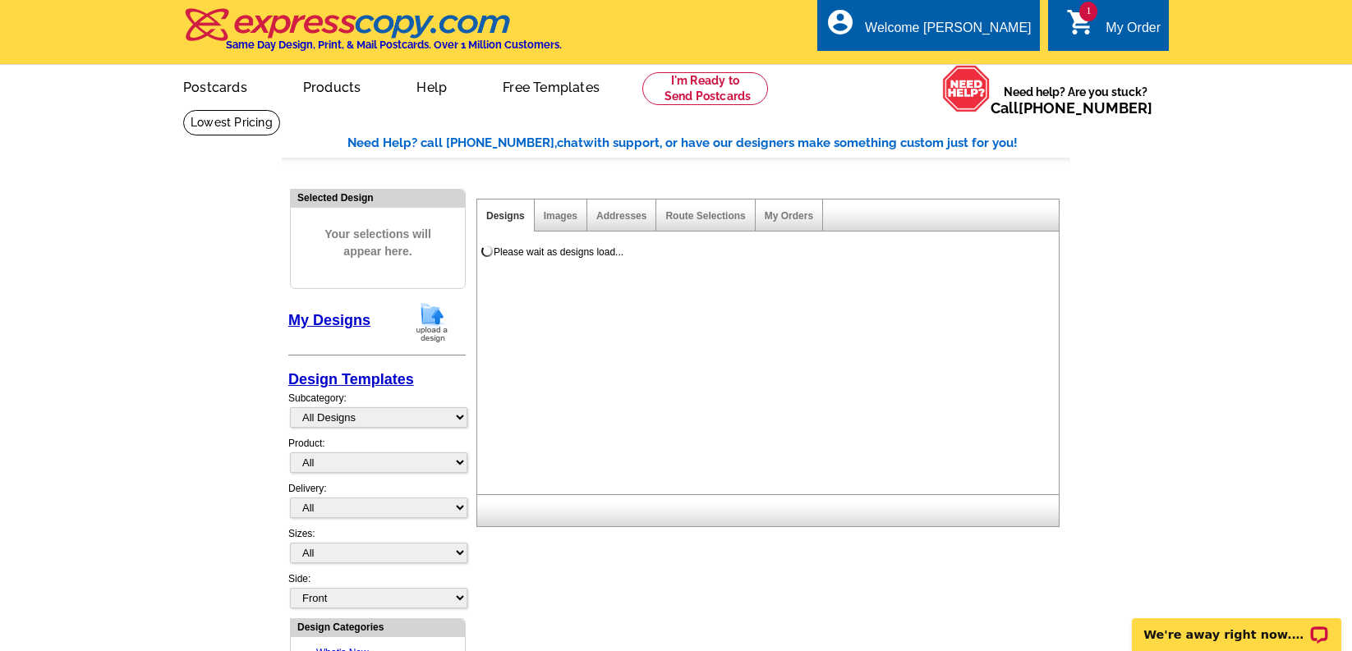
click at [425, 330] on img at bounding box center [432, 322] width 43 height 42
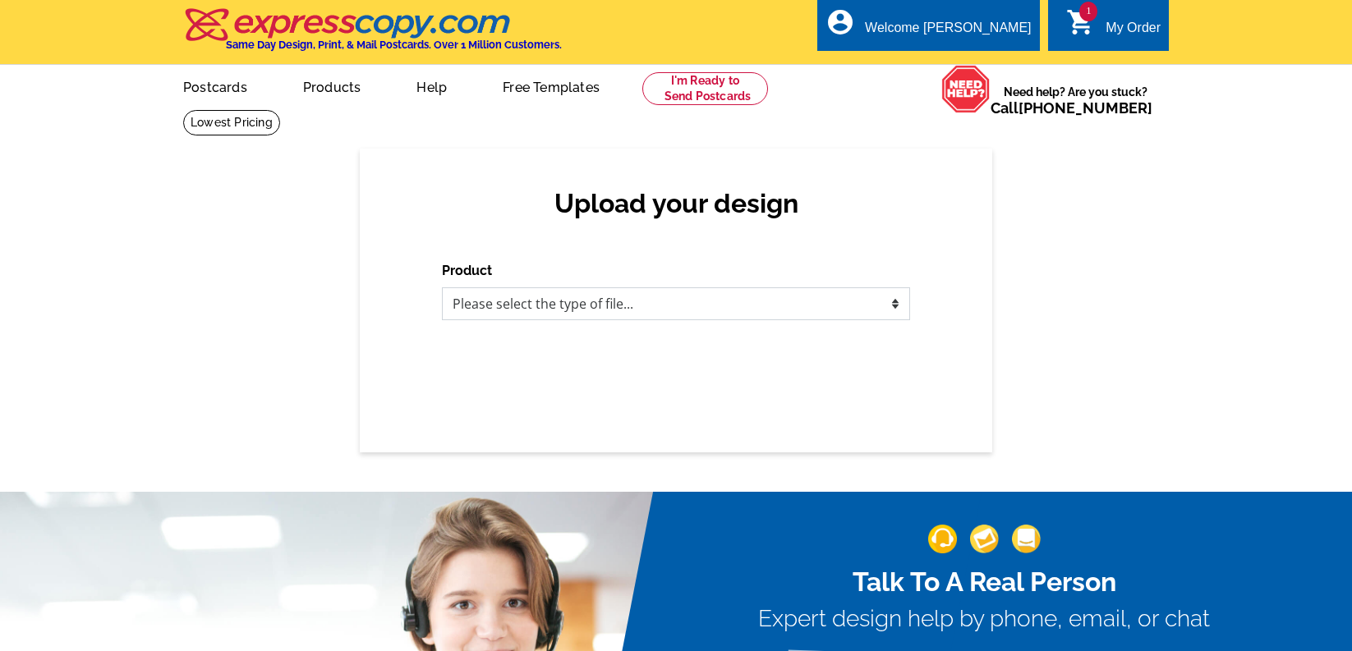
click at [502, 287] on select "Please select the type of file... Postcards Business Cards Letters and flyers G…" at bounding box center [676, 303] width 468 height 33
select select "1"
click at [442, 287] on select "Please select the type of file... Postcards Business Cards Letters and flyers G…" at bounding box center [676, 303] width 468 height 33
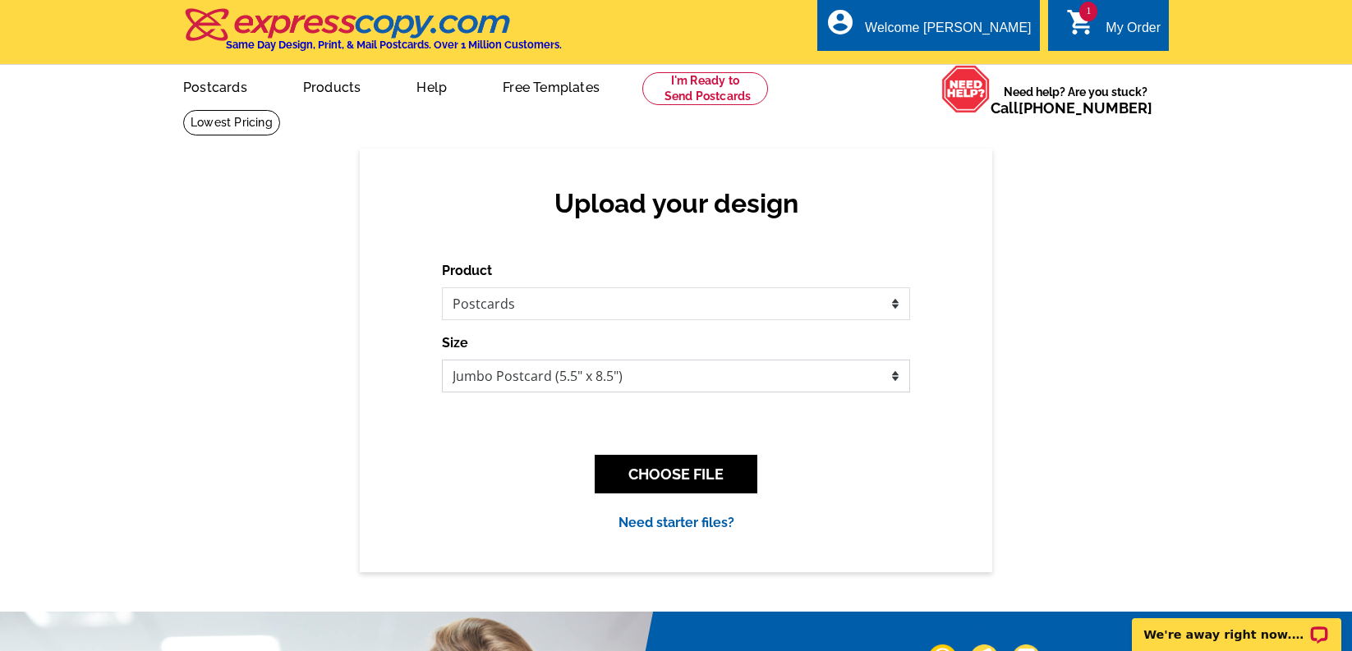
click at [520, 375] on select "Jumbo Postcard (5.5" x 8.5") Regular Postcard (4.25" x 5.6") Panoramic Postcard…" at bounding box center [676, 376] width 468 height 33
select select "1"
click at [442, 360] on select "Jumbo Postcard (5.5" x 8.5") Regular Postcard (4.25" x 5.6") Panoramic Postcard…" at bounding box center [676, 376] width 468 height 33
click at [691, 480] on button "CHOOSE FILE" at bounding box center [676, 474] width 163 height 39
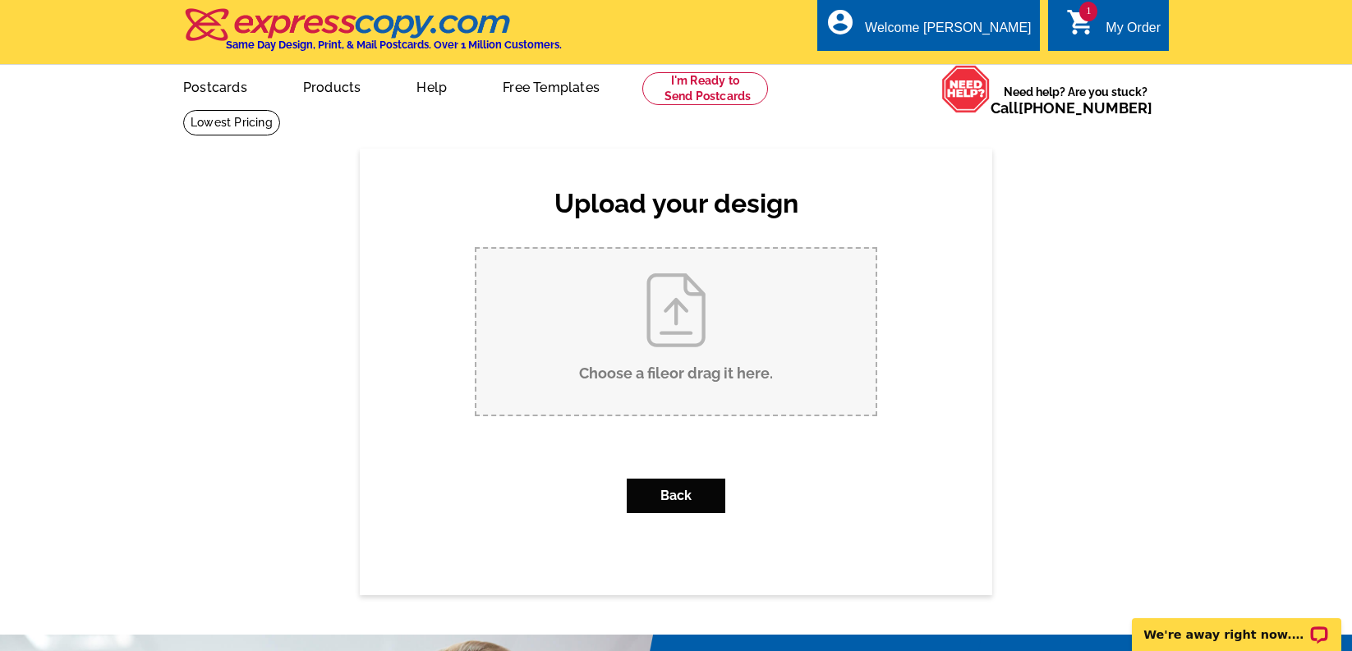
click at [681, 340] on input "Choose a file or drag it here ." at bounding box center [675, 332] width 399 height 166
type input "C:\fakepath\HCH&BV_sold.pdf"
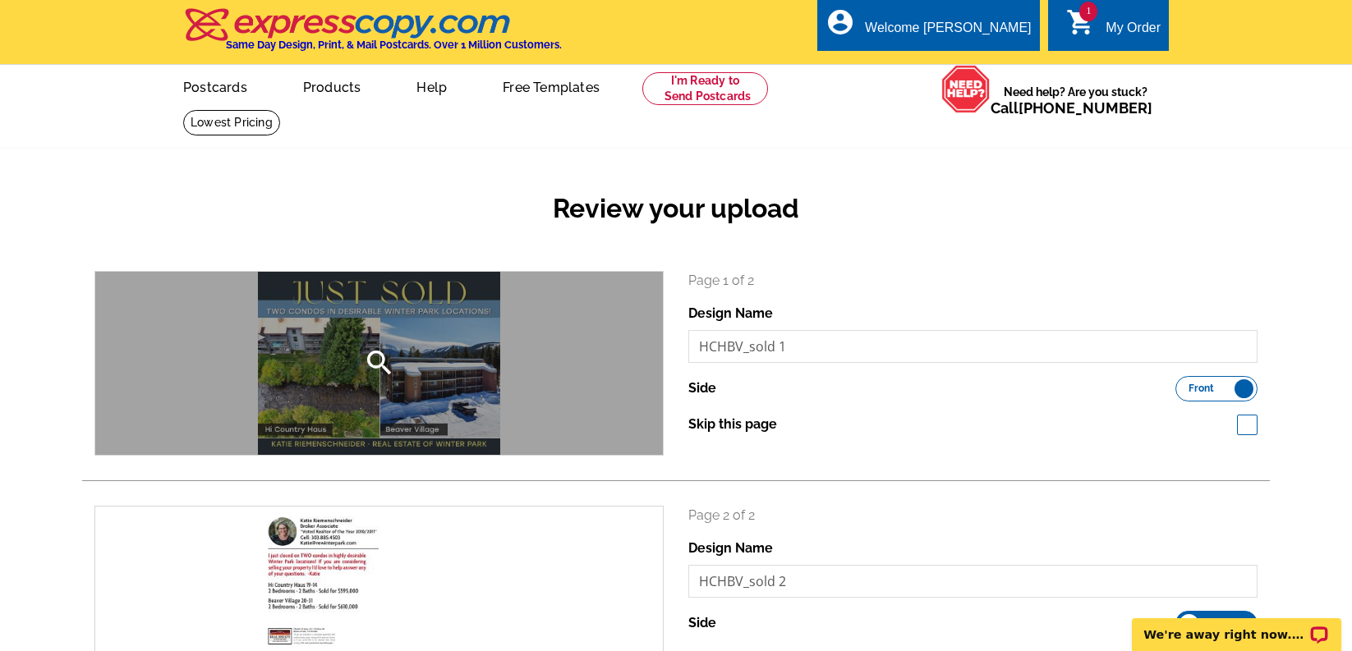
click at [379, 352] on icon "search" at bounding box center [379, 363] width 33 height 33
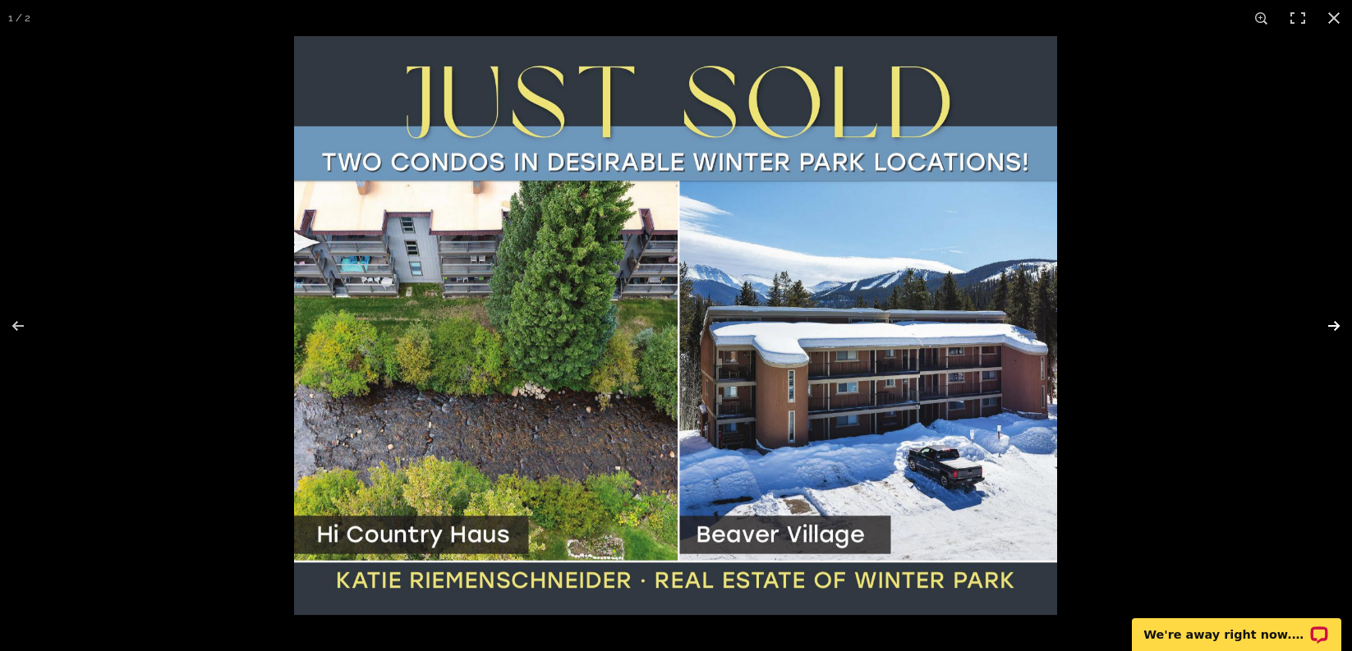
click at [1330, 324] on button at bounding box center [1322, 326] width 57 height 82
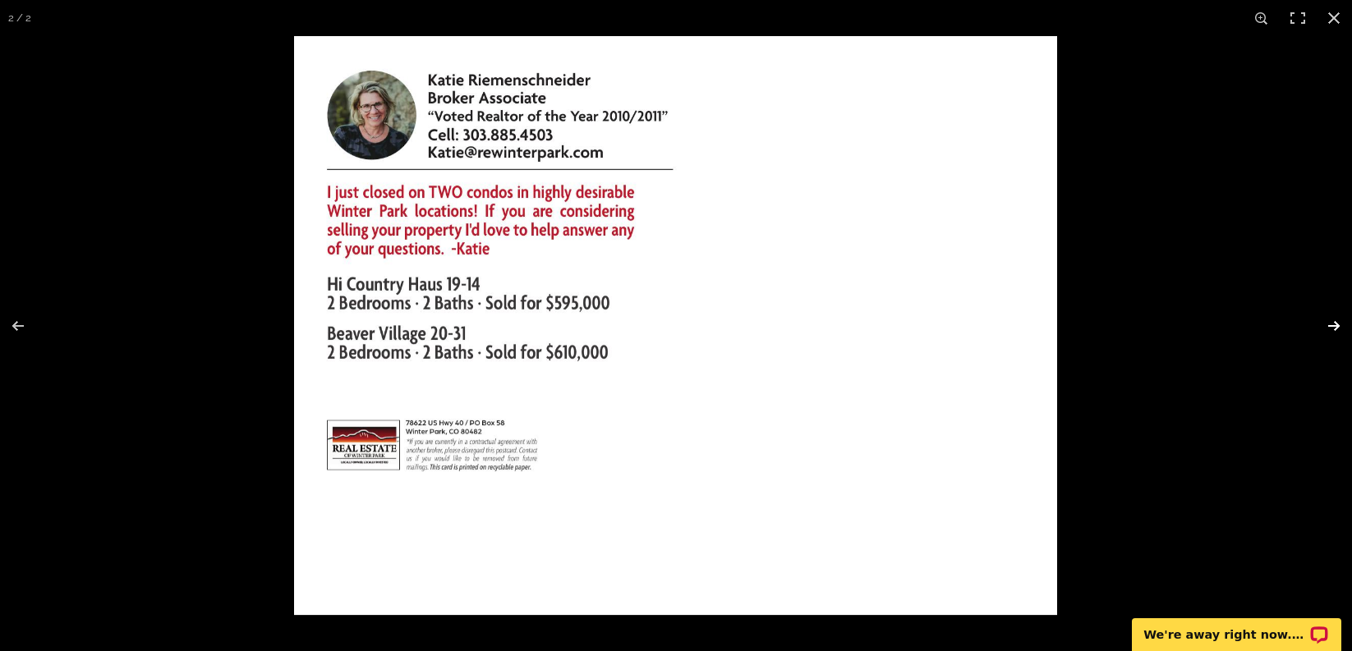
click at [1329, 327] on button at bounding box center [1322, 326] width 57 height 82
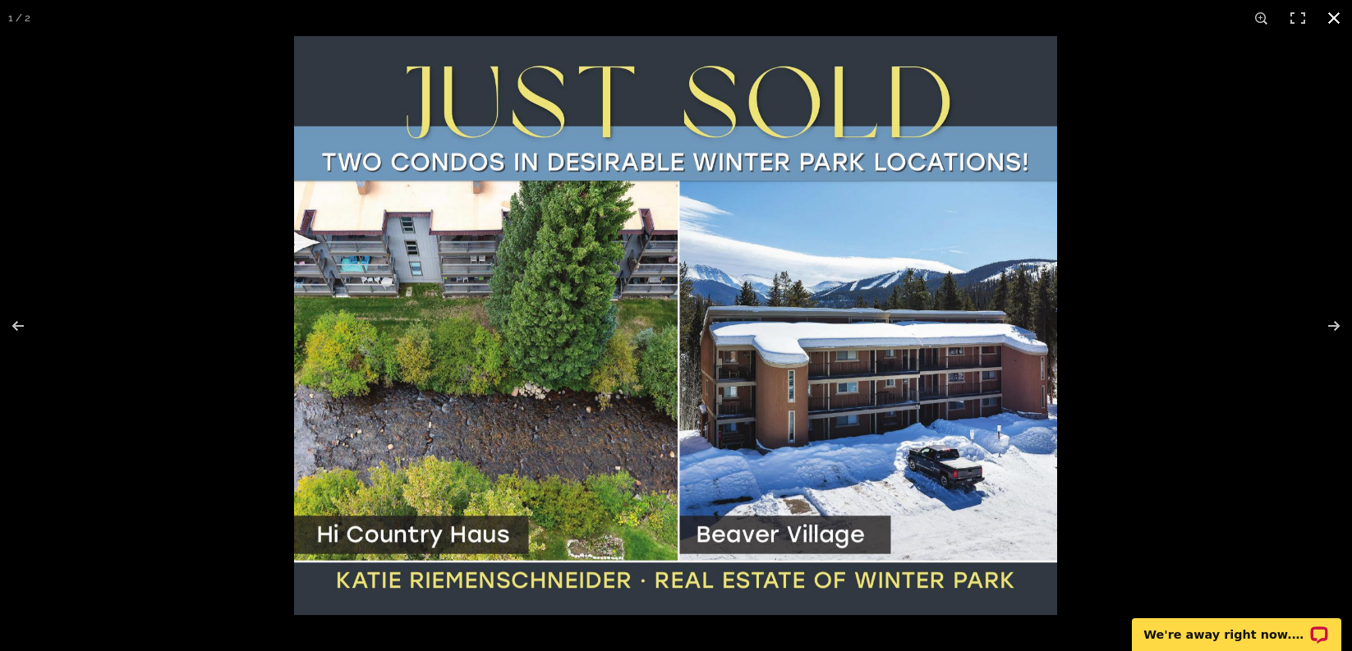
click at [1330, 16] on button at bounding box center [1334, 18] width 36 height 36
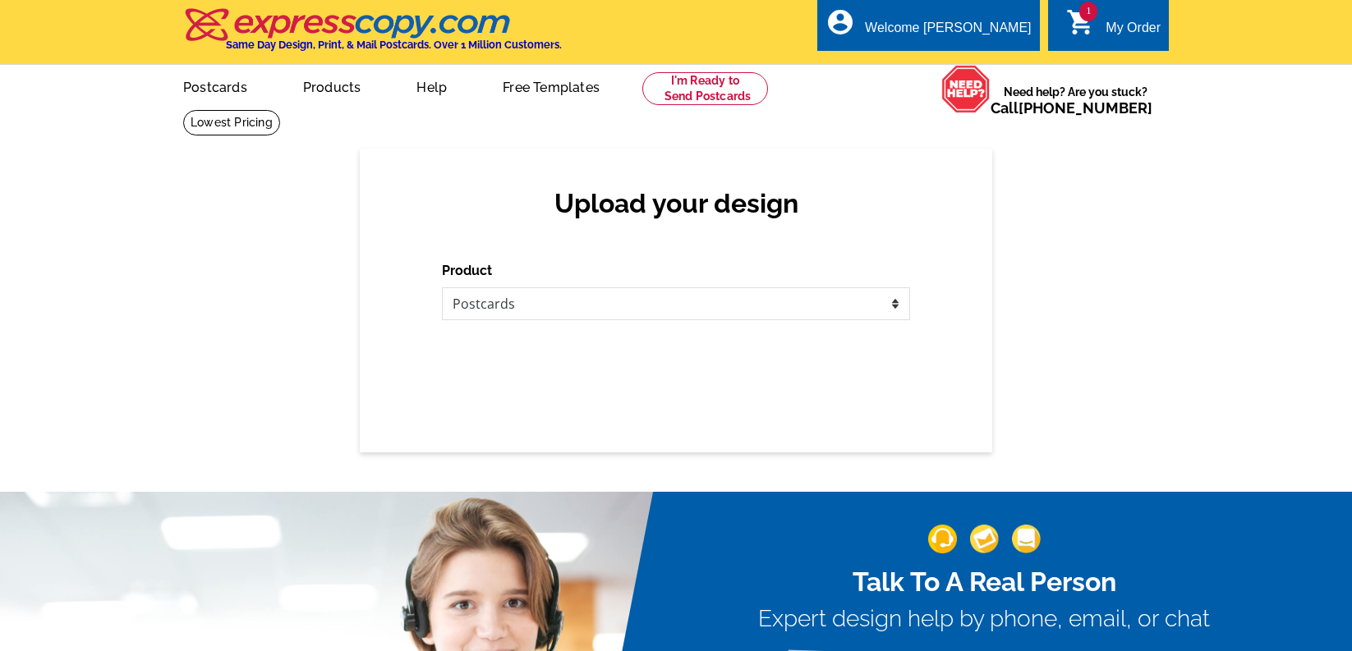
select select "1"
click at [540, 304] on select "Please select the type of file... Postcards Business Cards Letters and flyers G…" at bounding box center [676, 303] width 468 height 33
select select "1"
click at [442, 287] on select "Please select the type of file... Postcards Business Cards Letters and flyers G…" at bounding box center [676, 303] width 468 height 33
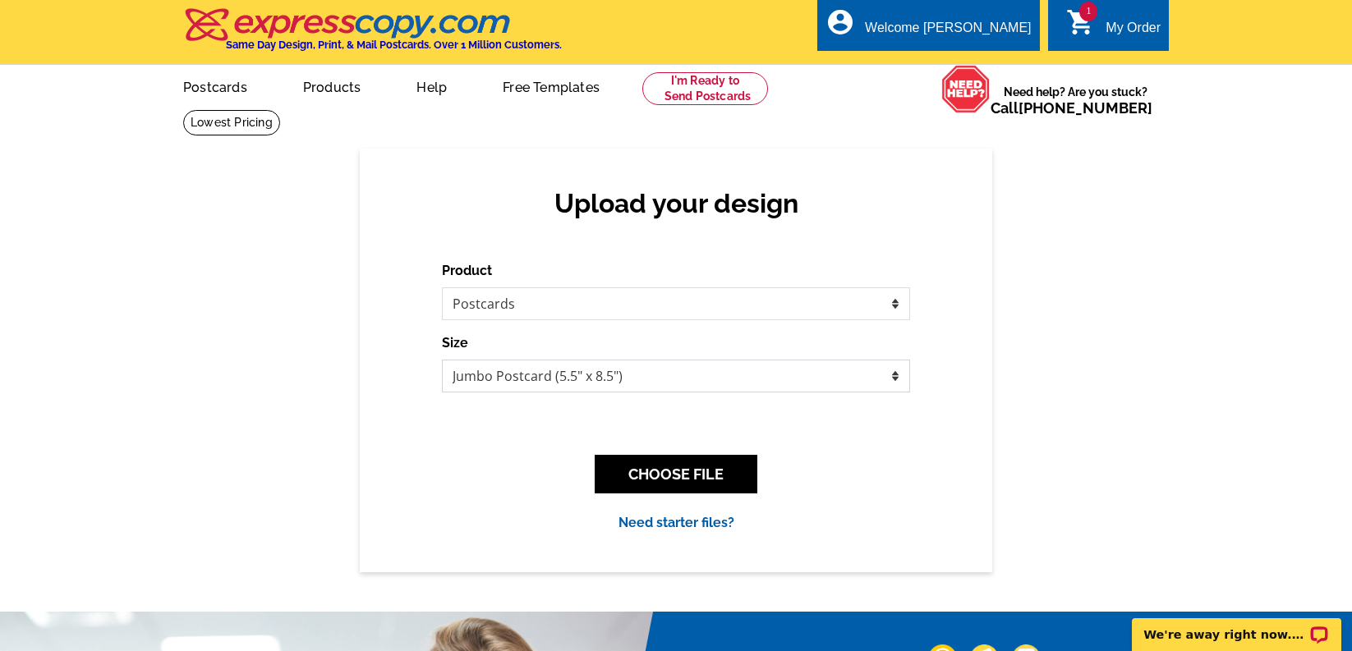
click at [525, 382] on select "Jumbo Postcard (5.5" x 8.5") Regular Postcard (4.25" x 5.6") Panoramic Postcard…" at bounding box center [676, 376] width 468 height 33
select select "1"
click at [442, 360] on select "Jumbo Postcard (5.5" x 8.5") Regular Postcard (4.25" x 5.6") Panoramic Postcard…" at bounding box center [676, 376] width 468 height 33
click at [659, 486] on button "CHOOSE FILE" at bounding box center [676, 474] width 163 height 39
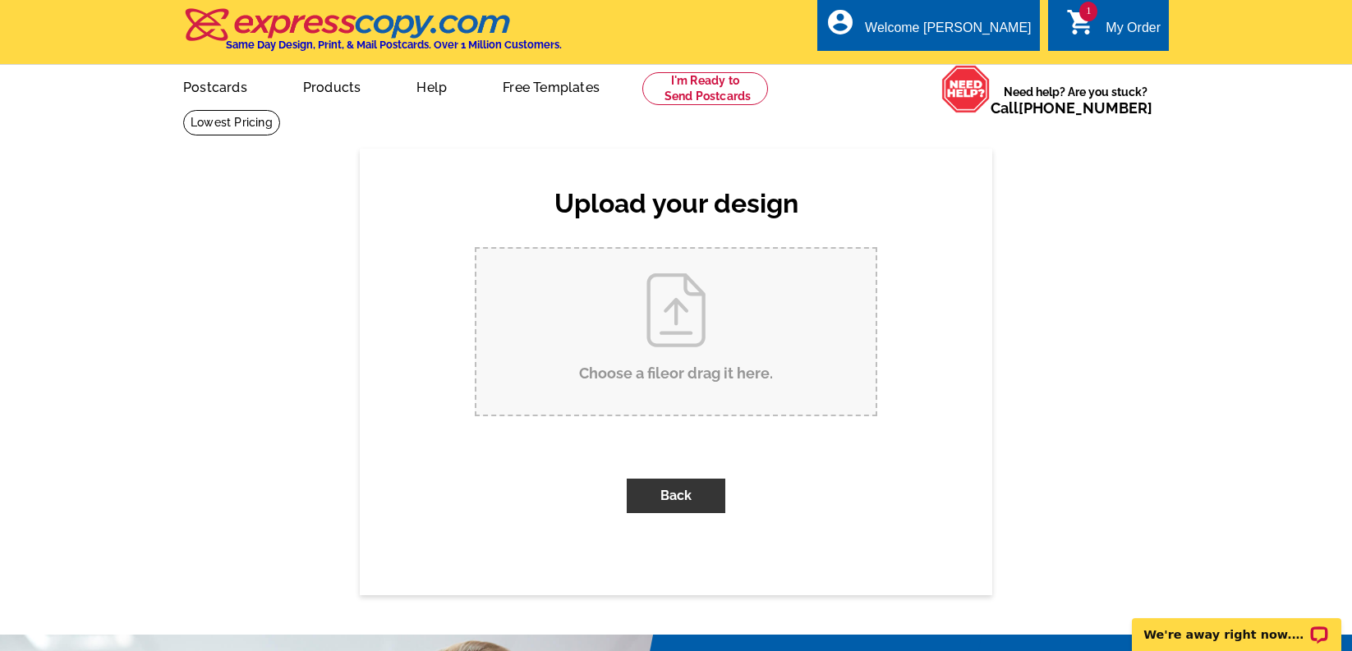
click at [678, 340] on input "Choose a file or drag it here ." at bounding box center [675, 332] width 399 height 166
type input "C:\fakepath\HCH&BV_sold.pdf"
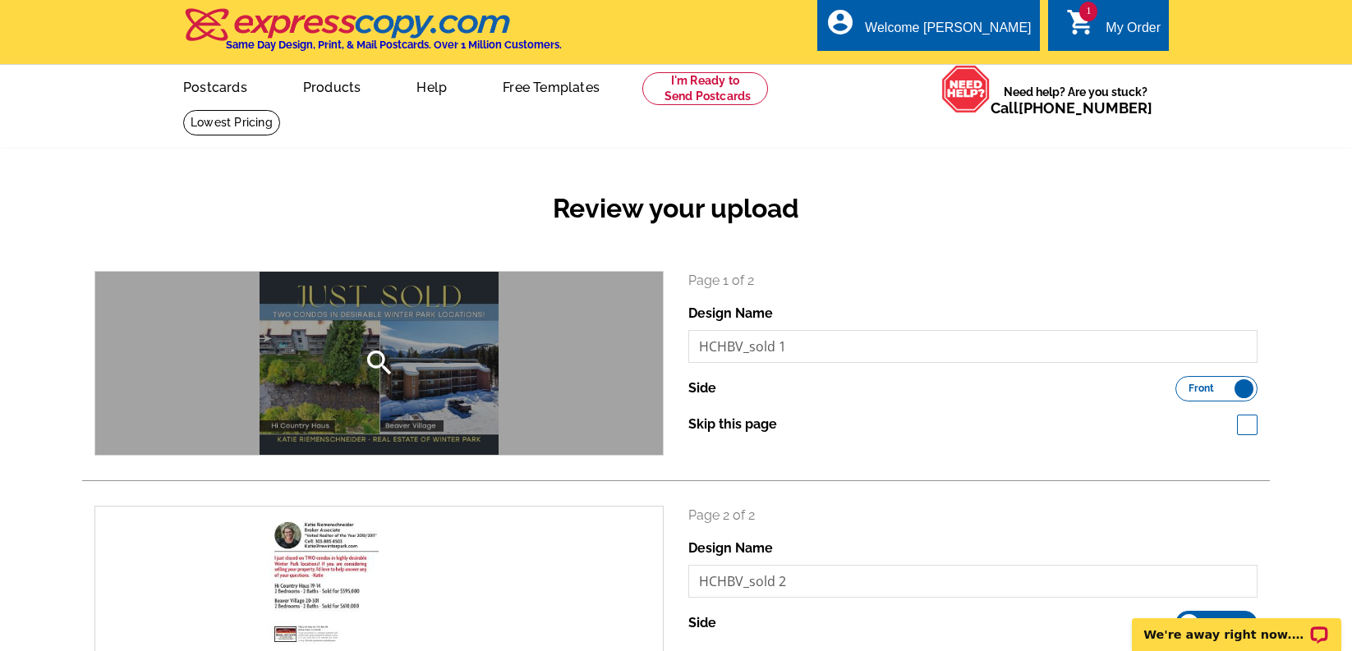
click at [378, 358] on icon "search" at bounding box center [379, 363] width 33 height 33
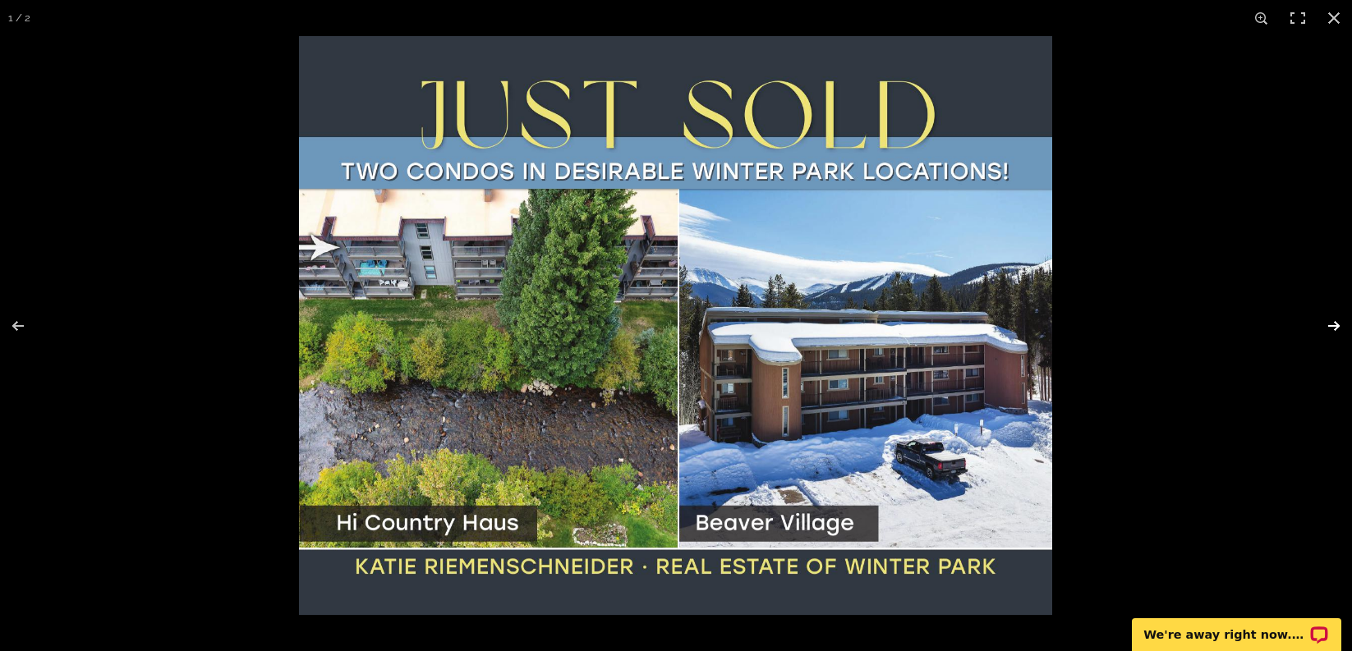
click at [1338, 324] on button at bounding box center [1322, 326] width 57 height 82
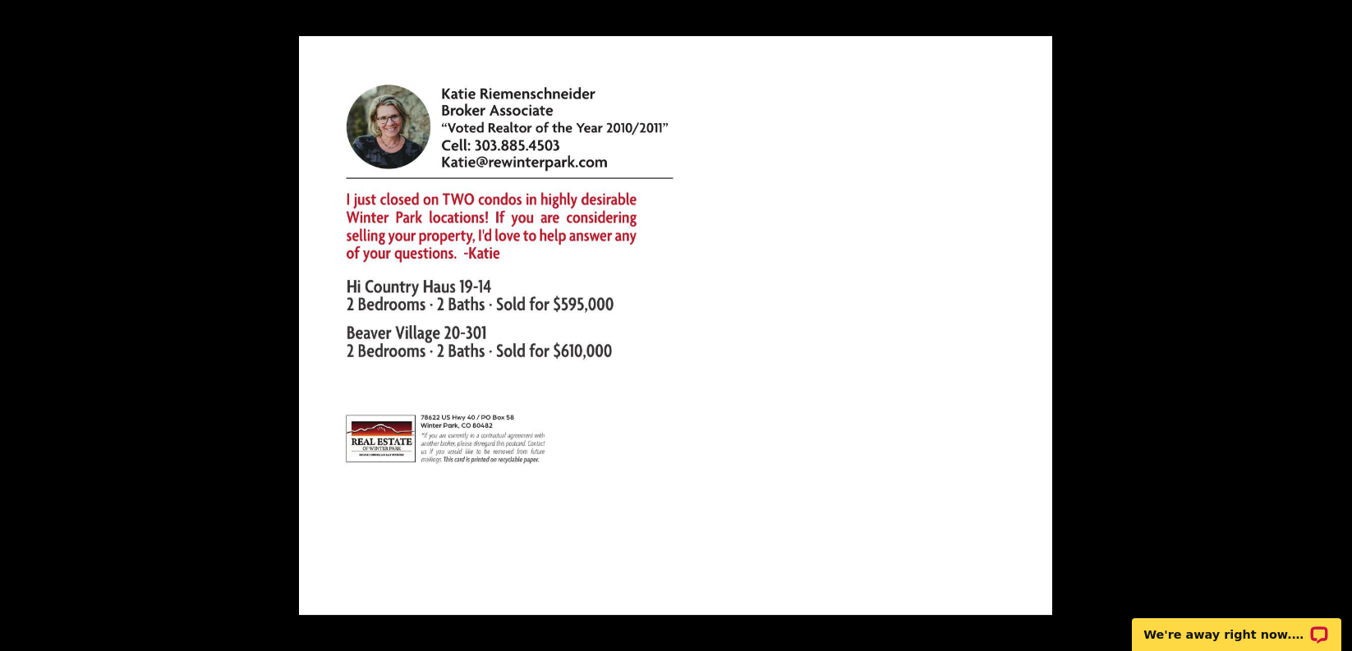
click at [1067, 407] on div at bounding box center [975, 361] width 1352 height 651
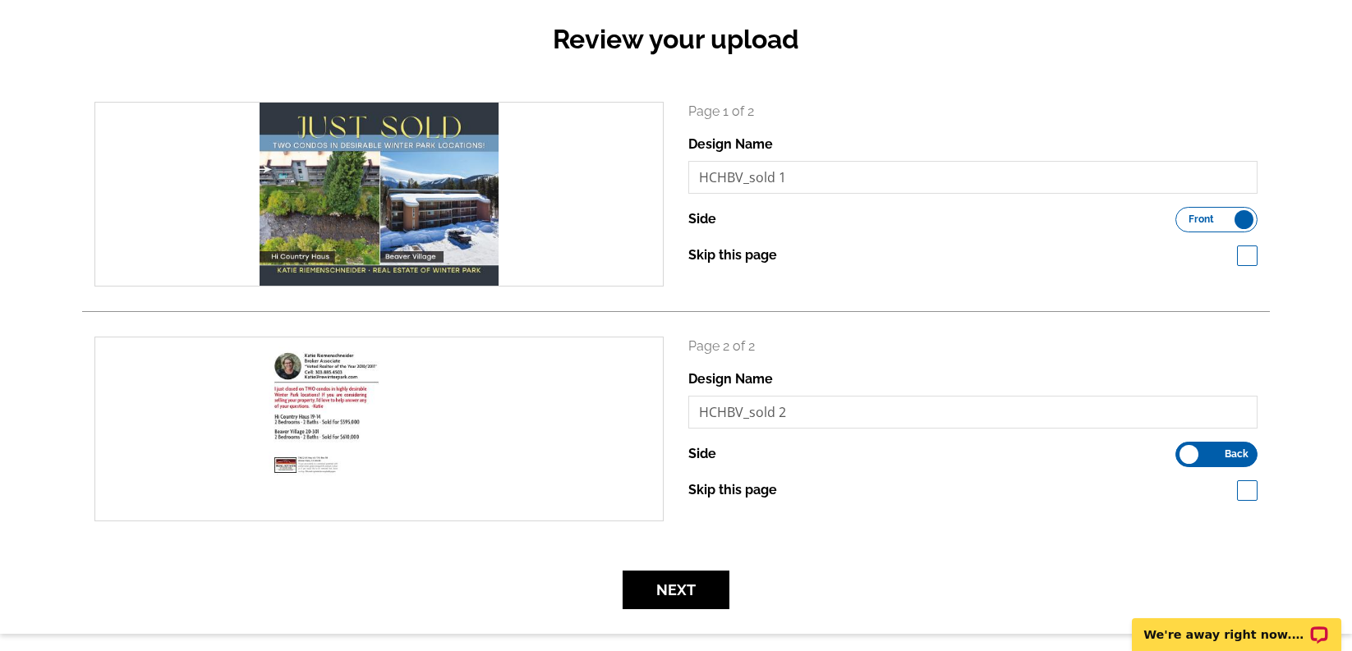
scroll to position [189, 0]
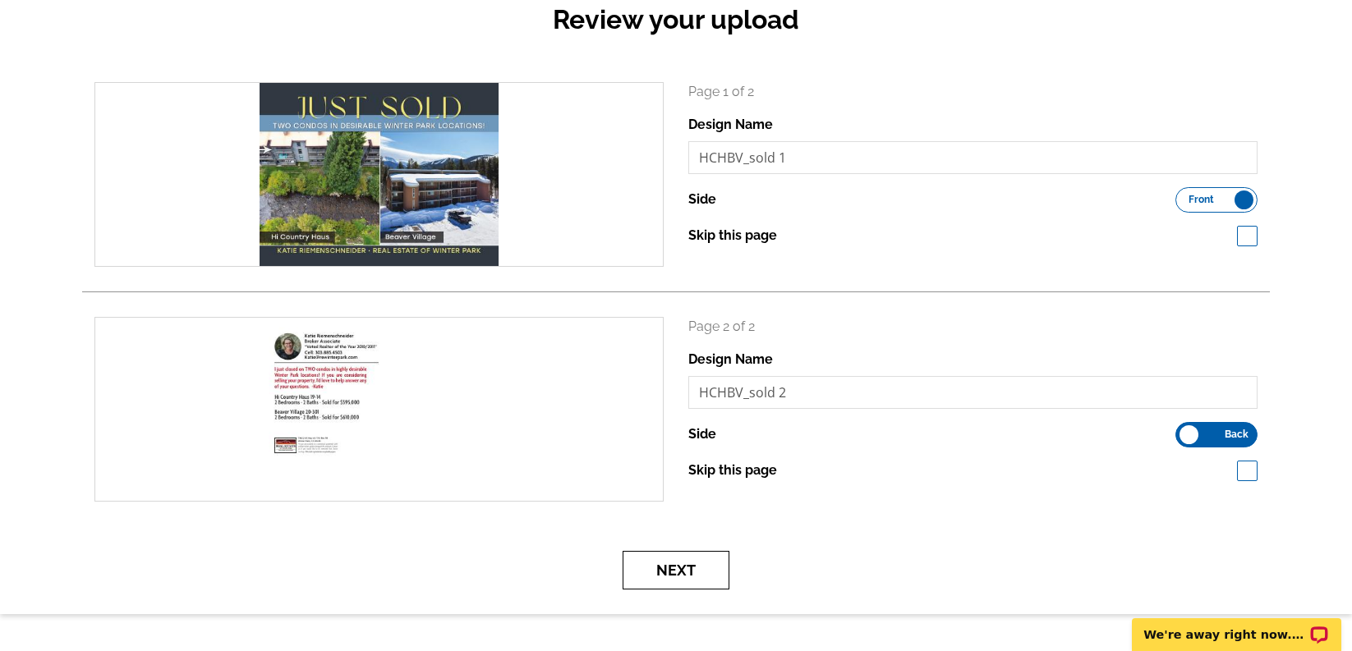
click at [713, 570] on button "Next" at bounding box center [675, 570] width 107 height 39
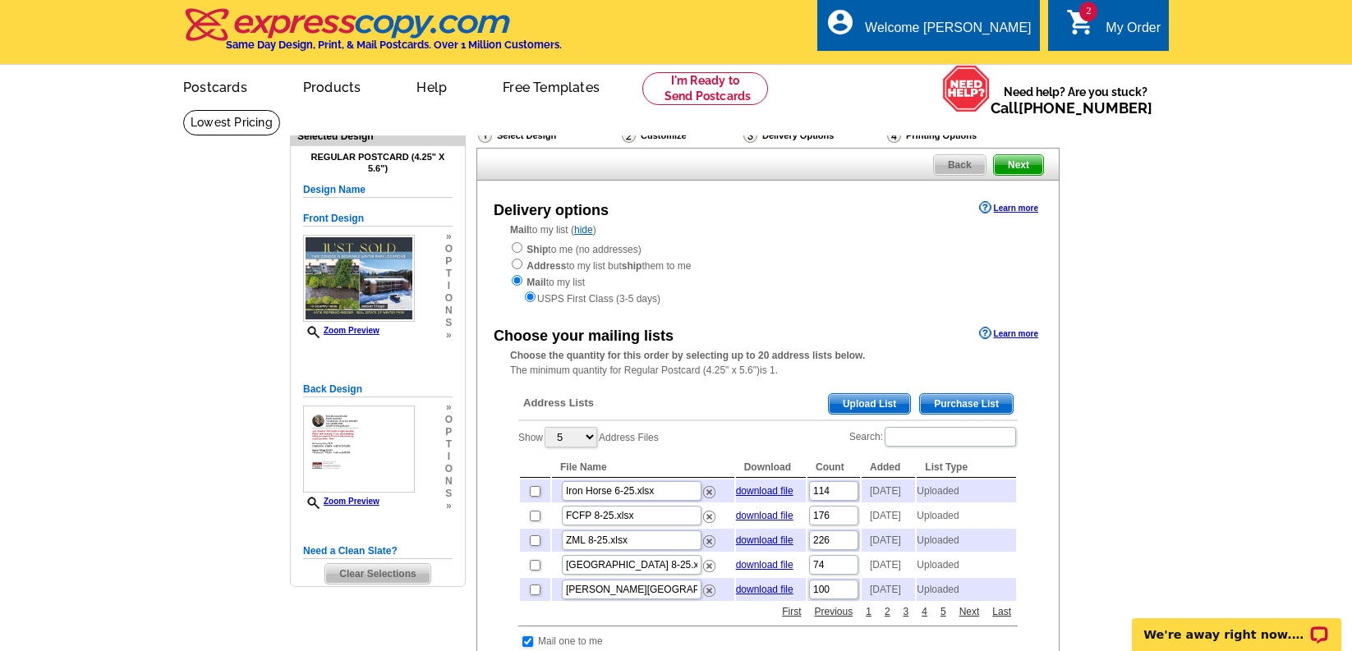
click at [877, 403] on span "Upload List" at bounding box center [869, 404] width 81 height 20
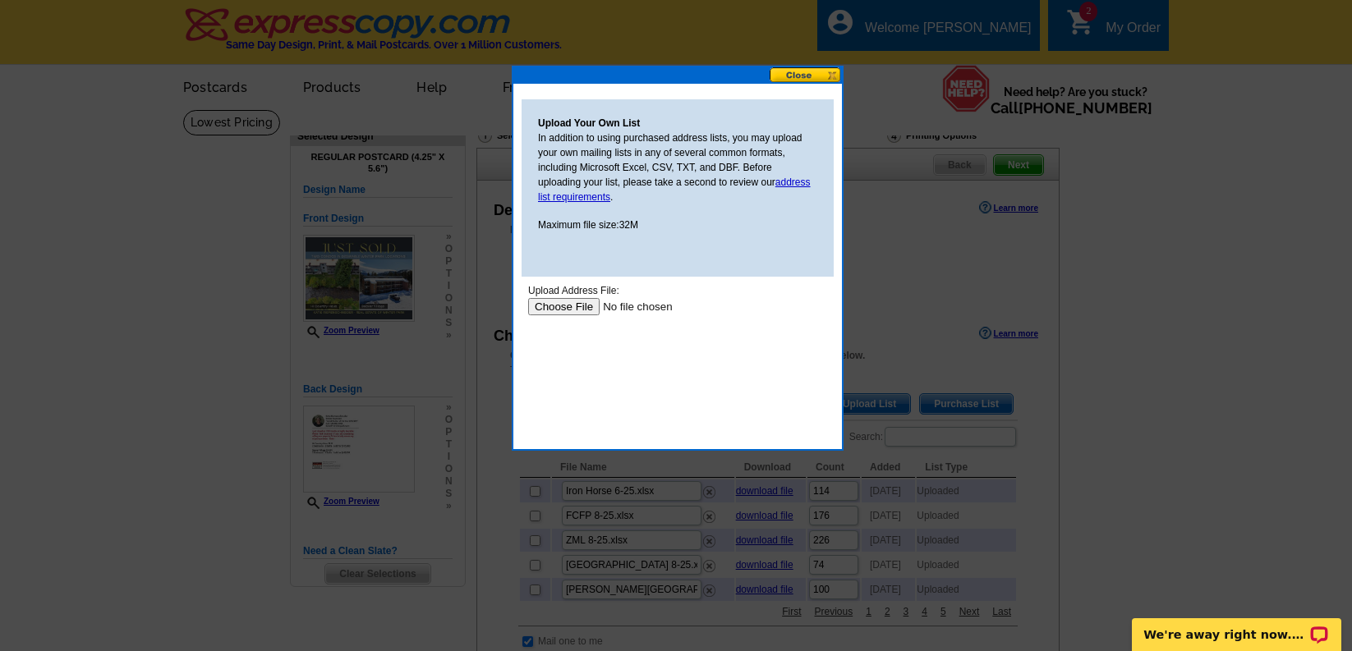
click at [557, 305] on input "file" at bounding box center [632, 306] width 208 height 17
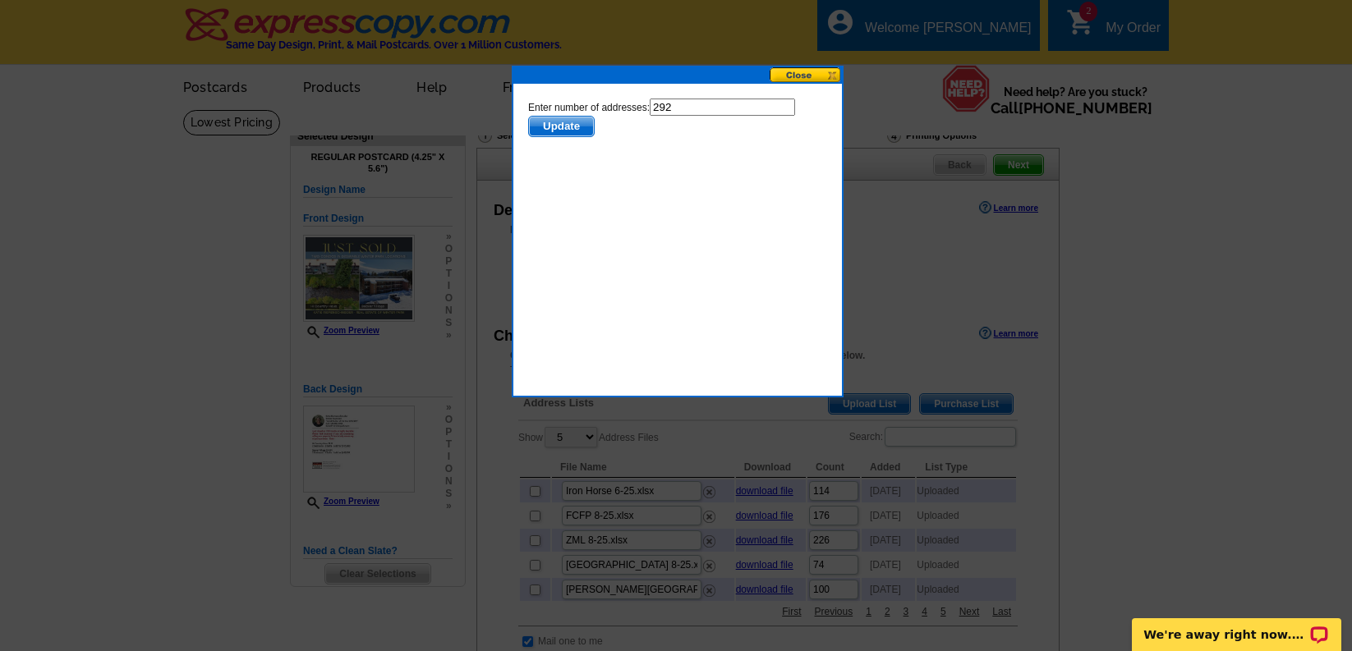
click at [710, 113] on input "292" at bounding box center [722, 107] width 145 height 17
type input "291"
click at [562, 131] on span "Update" at bounding box center [561, 127] width 65 height 20
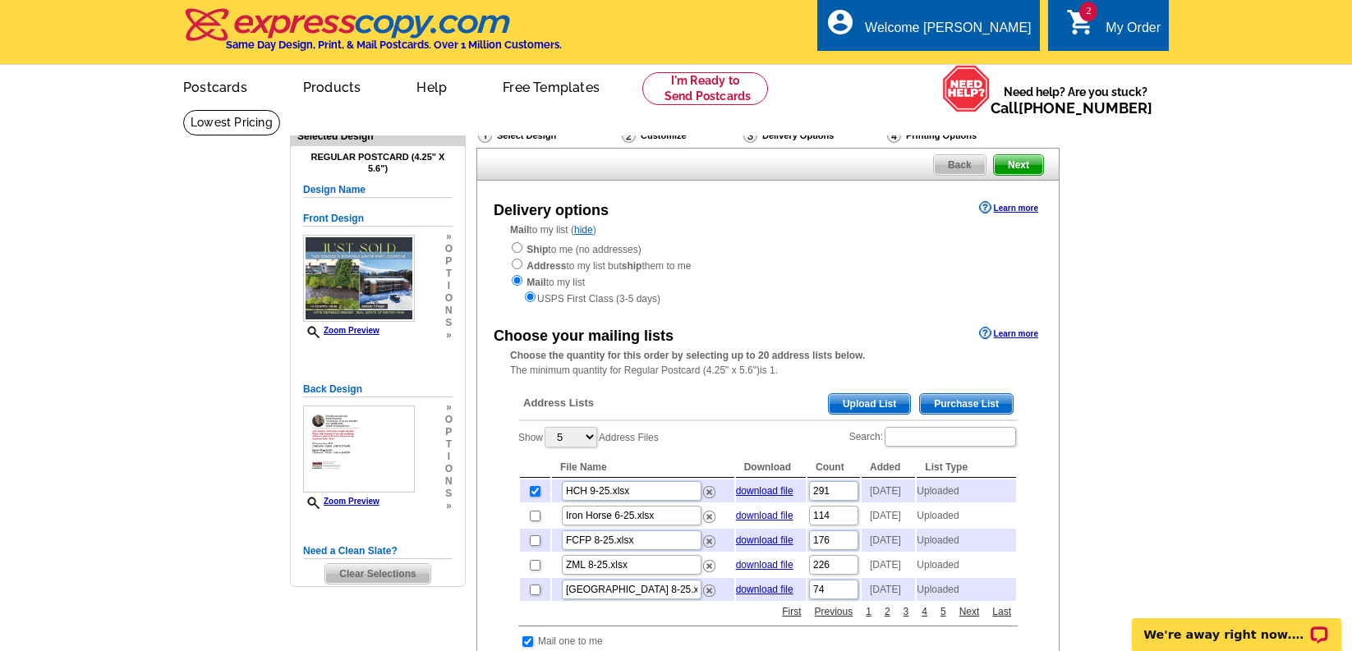
click at [838, 407] on span "Upload List" at bounding box center [869, 404] width 81 height 20
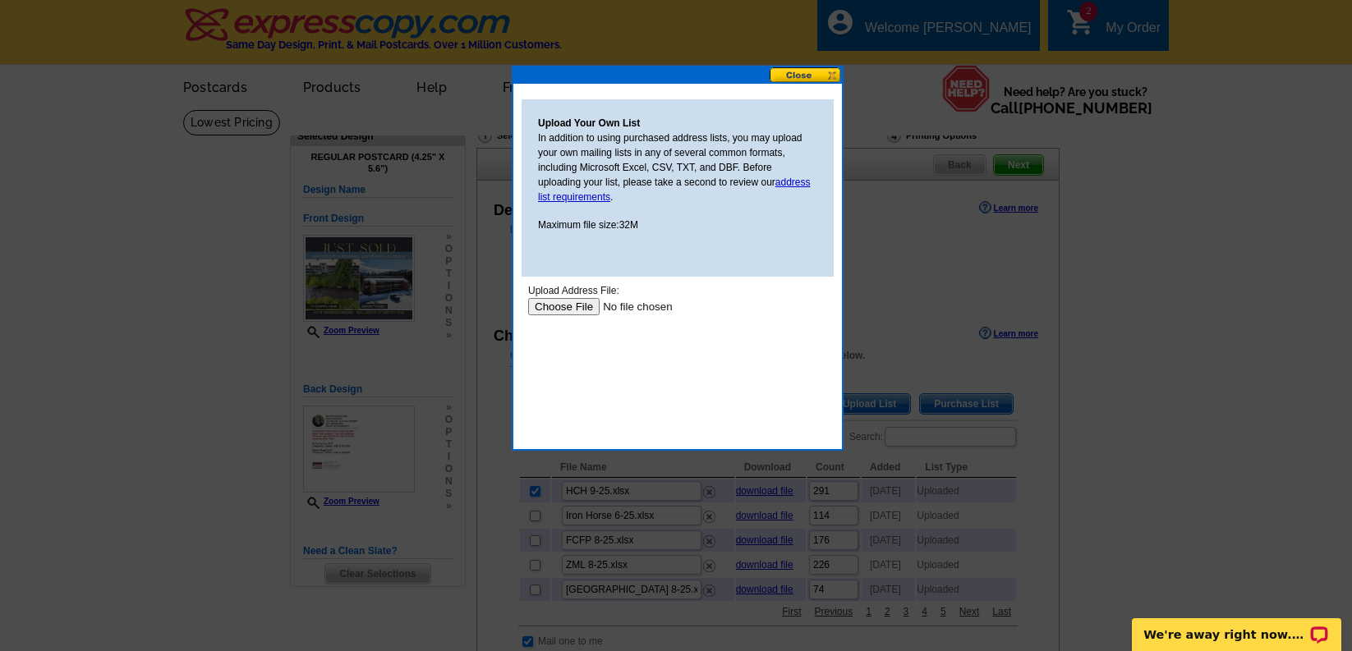
click at [572, 309] on input "file" at bounding box center [632, 306] width 208 height 17
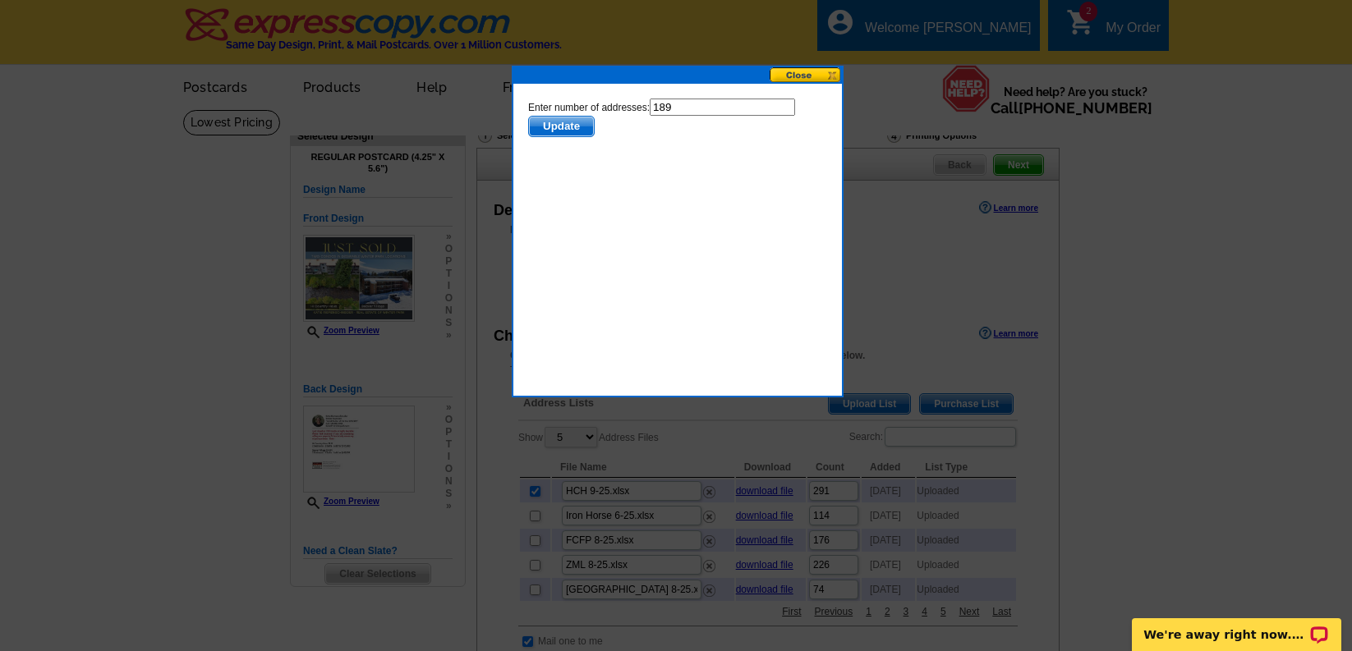
click at [705, 107] on input "189" at bounding box center [722, 107] width 145 height 17
type input "188"
click at [567, 126] on span "Update" at bounding box center [561, 127] width 65 height 20
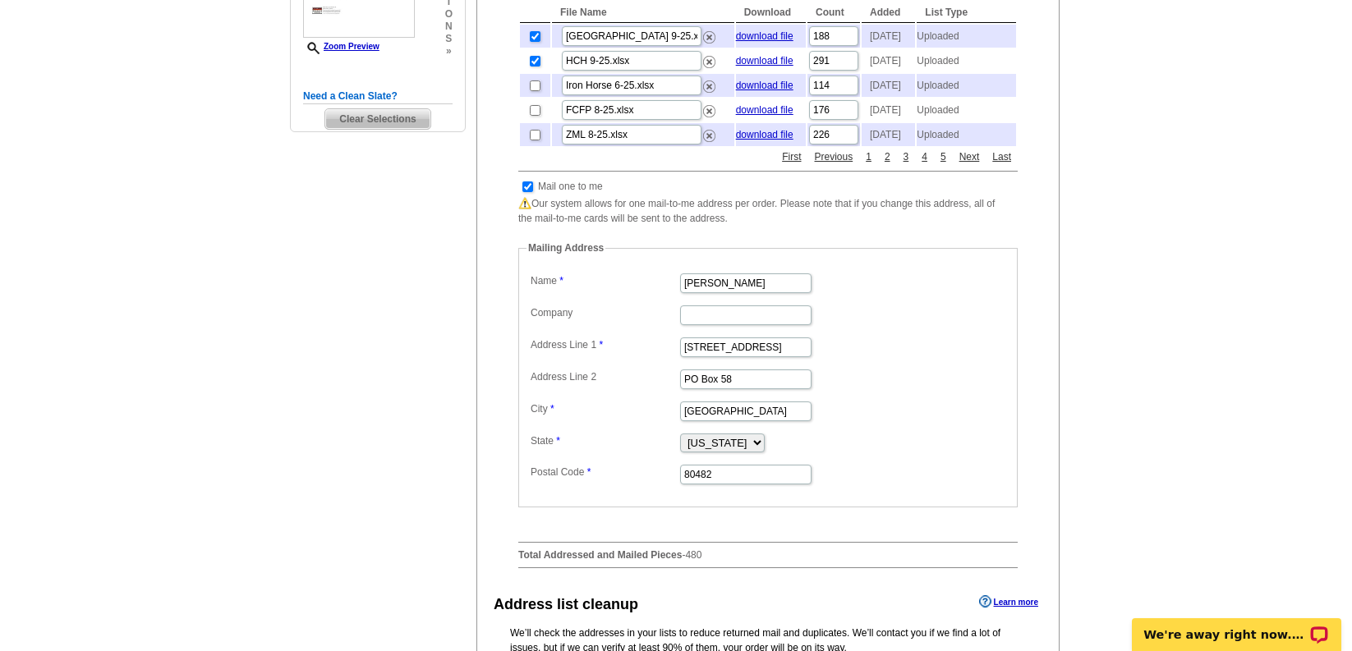
scroll to position [463, 0]
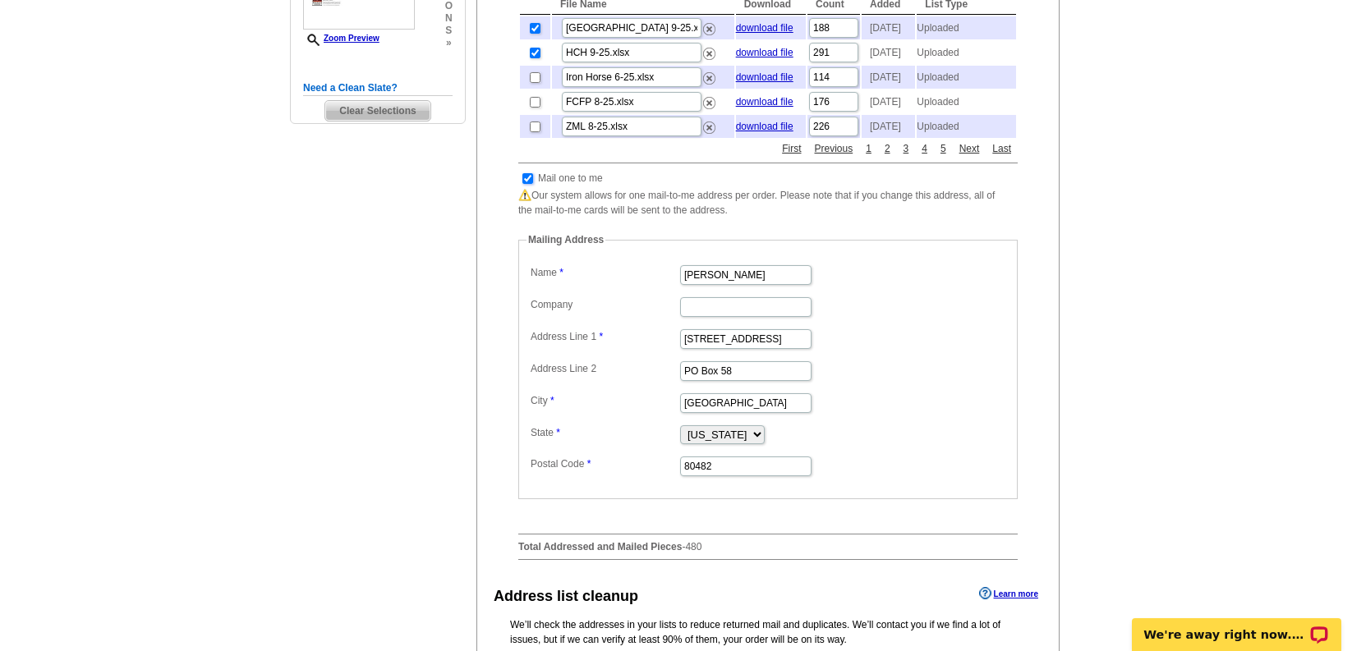
click at [530, 184] on input "checkbox" at bounding box center [527, 178] width 11 height 11
checkbox input "false"
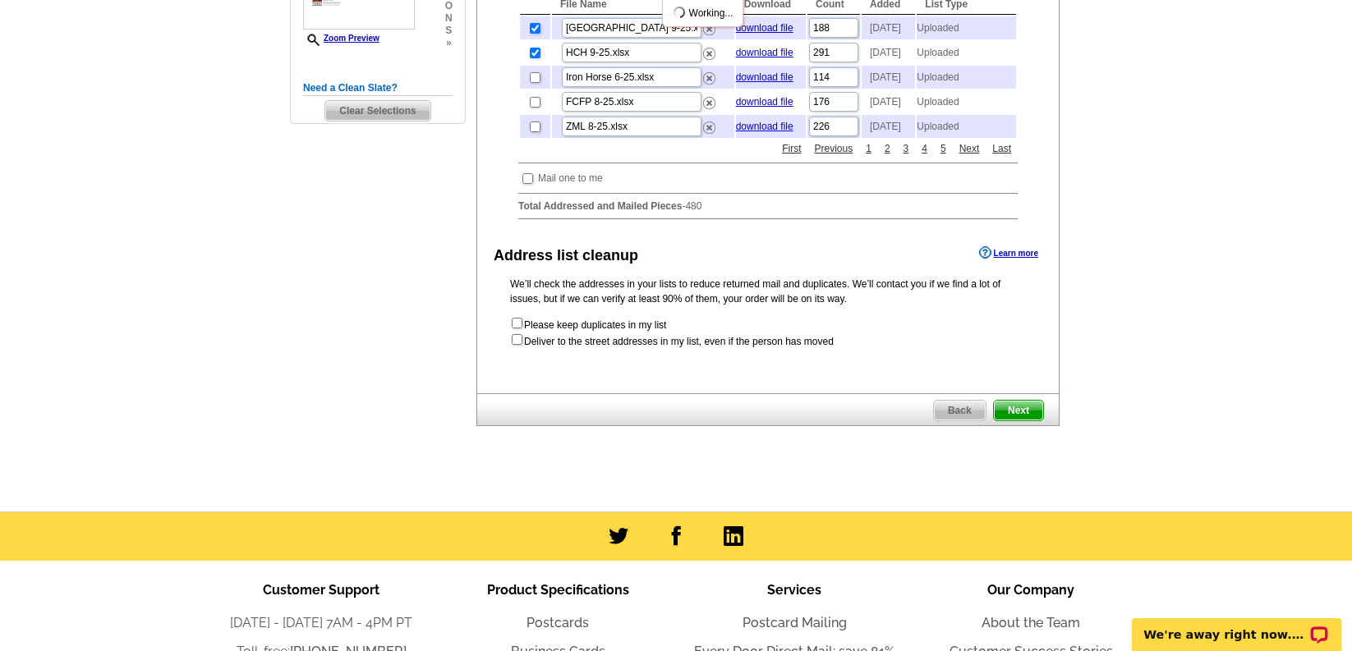
click at [1022, 420] on span "Next" at bounding box center [1018, 411] width 49 height 20
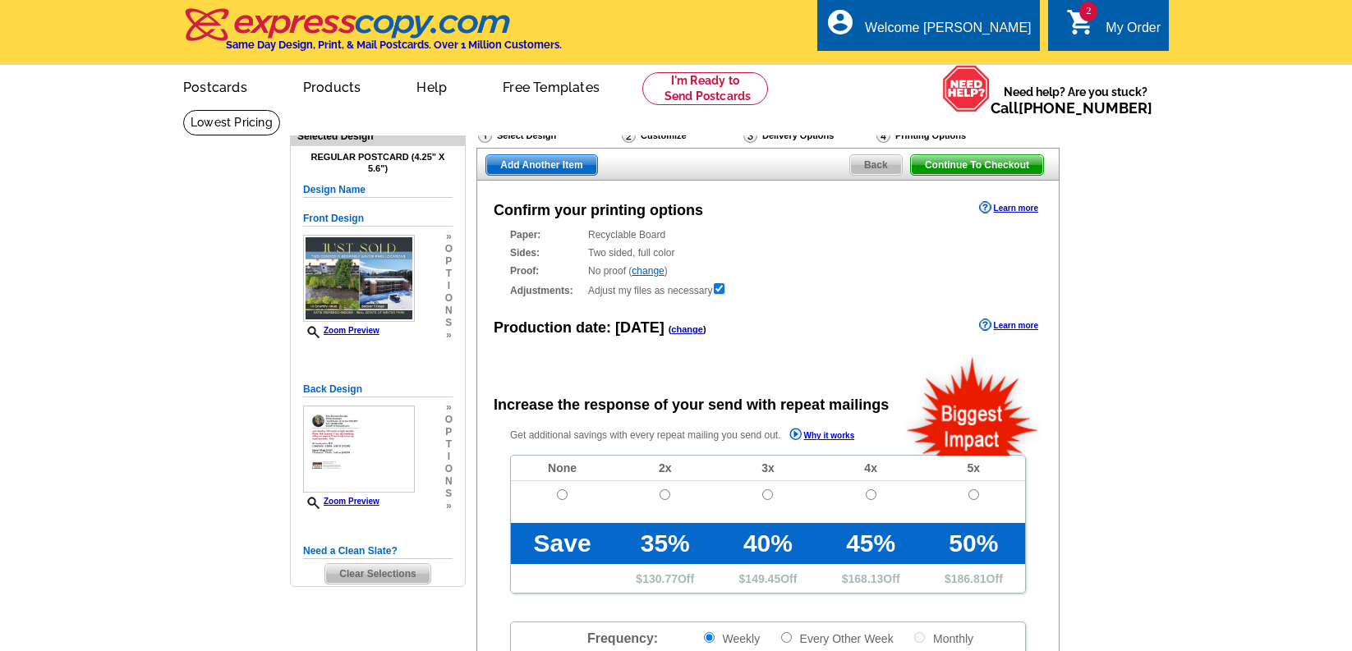
scroll to position [34, 0]
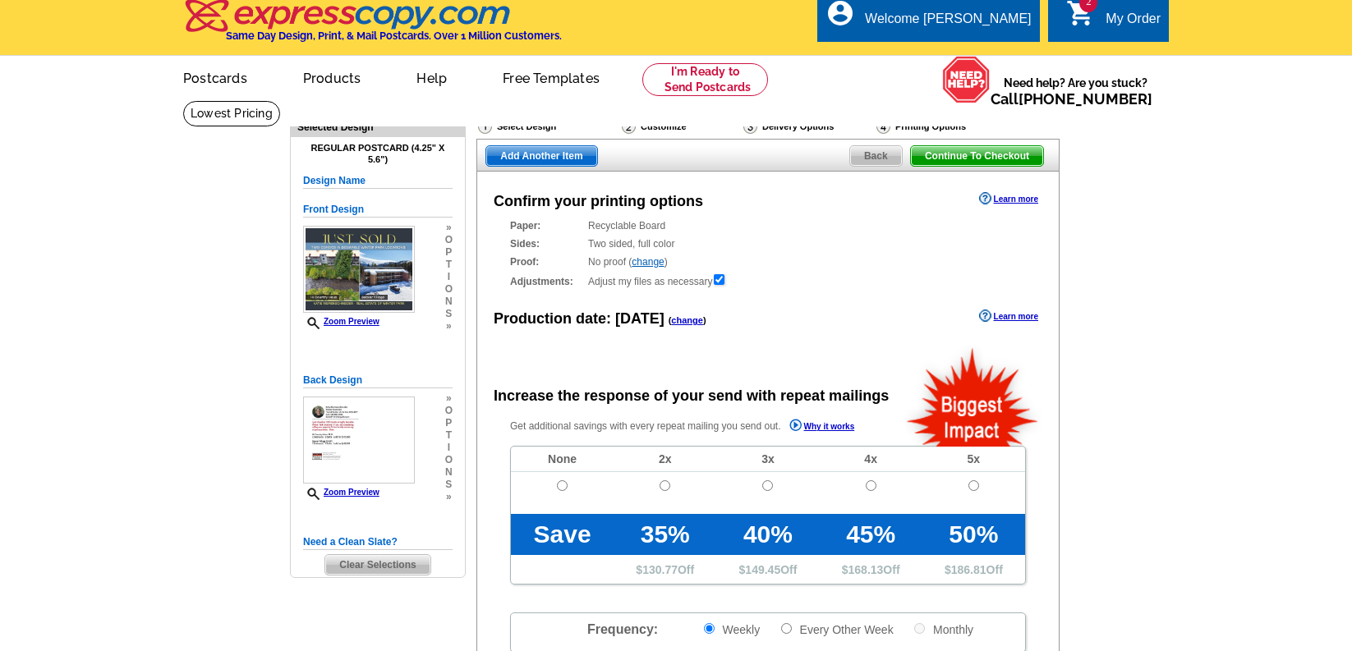
radio input "false"
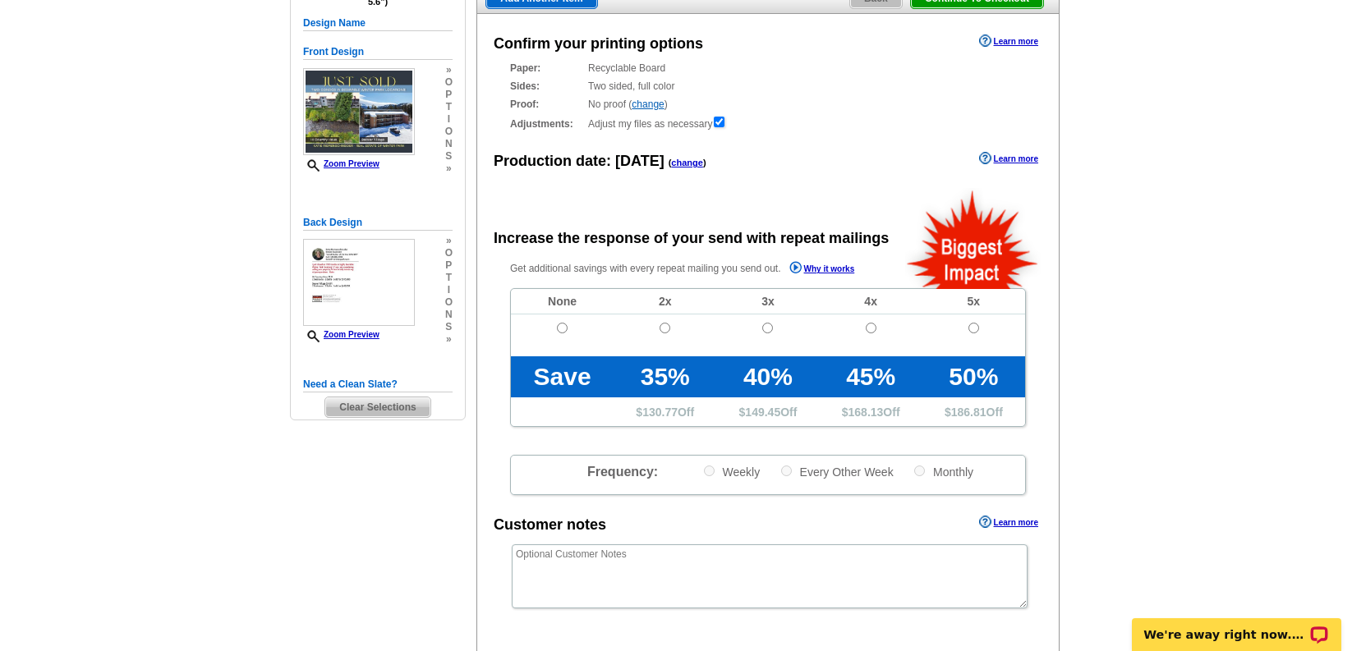
scroll to position [185, 0]
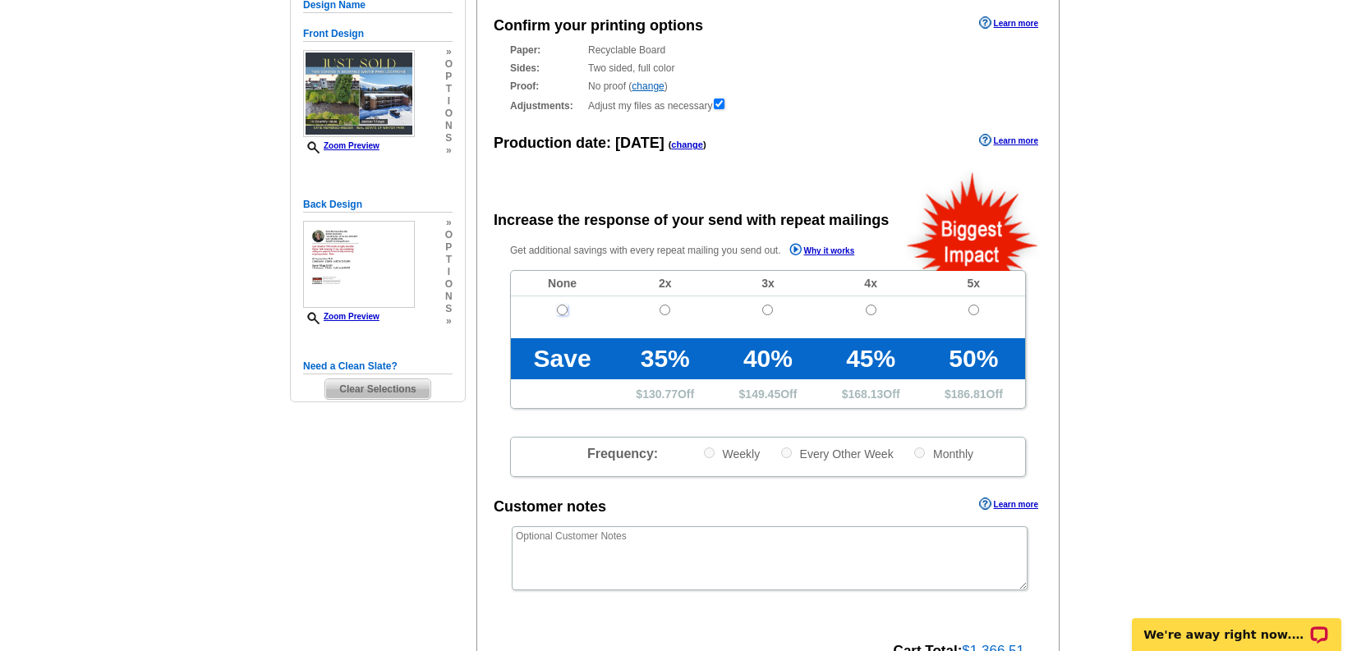
click at [562, 309] on input "radio" at bounding box center [562, 310] width 11 height 11
radio input "true"
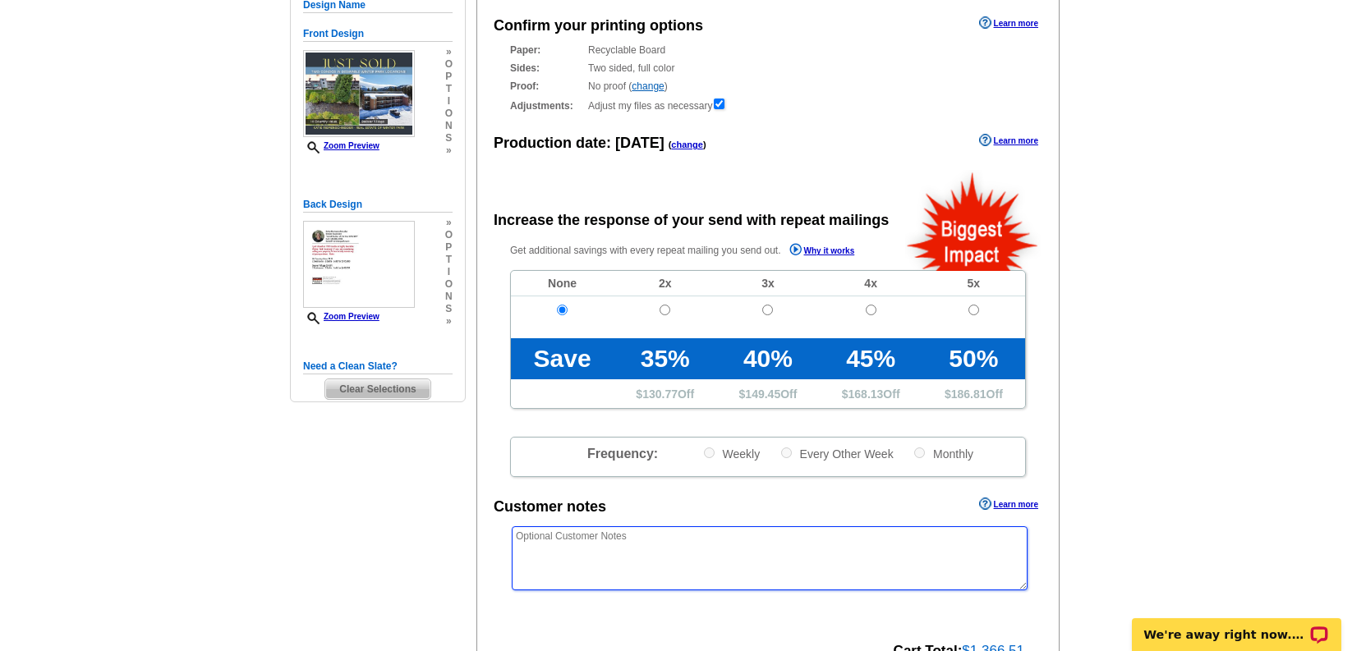
click at [631, 552] on textarea at bounding box center [770, 558] width 516 height 64
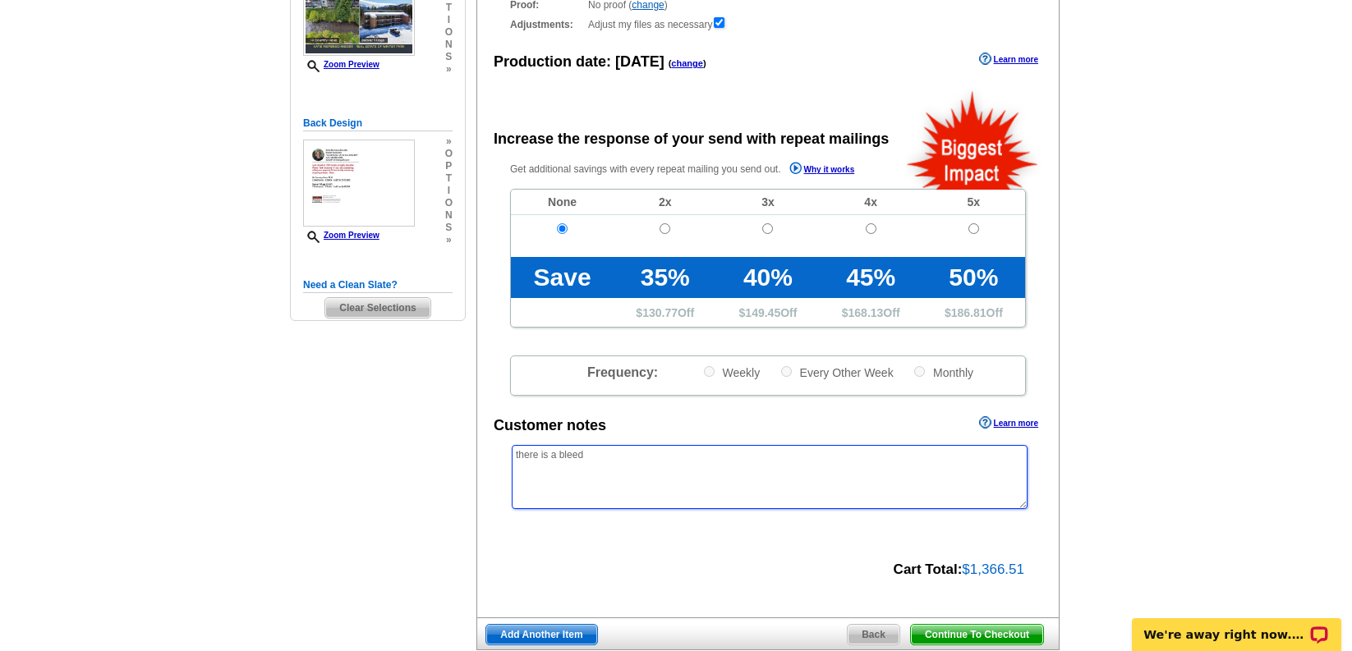
scroll to position [362, 0]
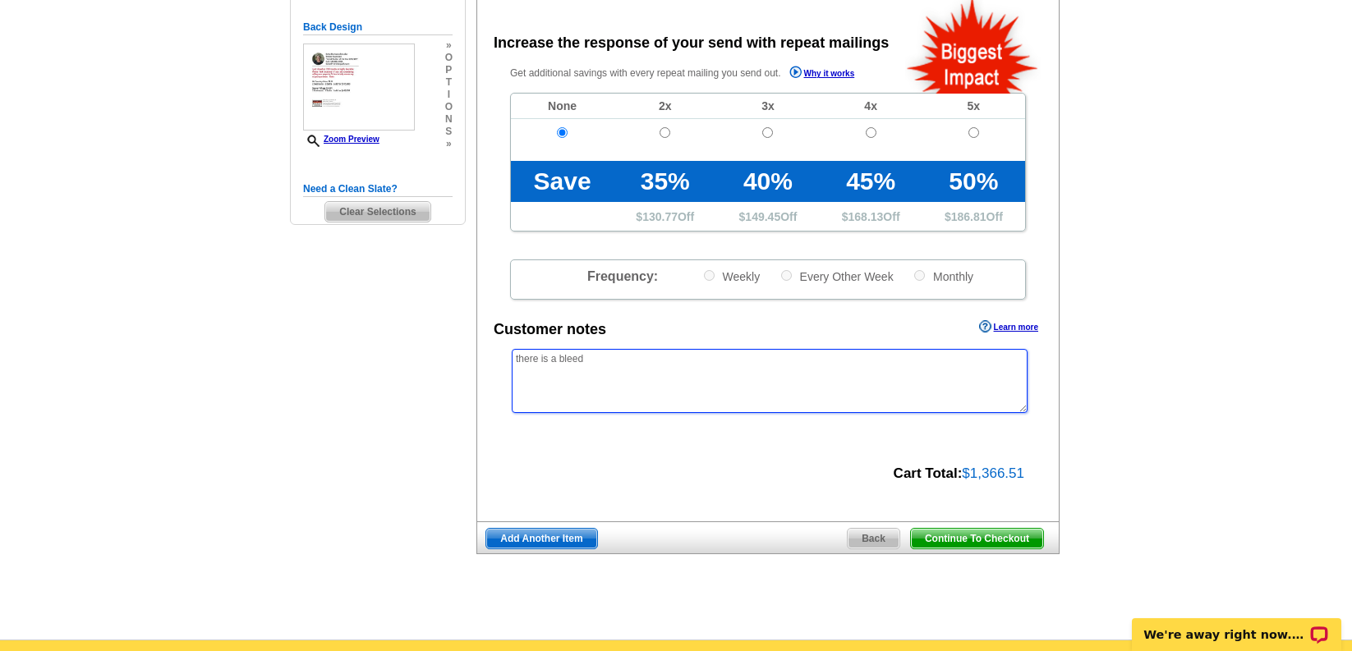
type textarea "there is a bleed"
click at [944, 538] on span "Continue To Checkout" at bounding box center [977, 539] width 132 height 20
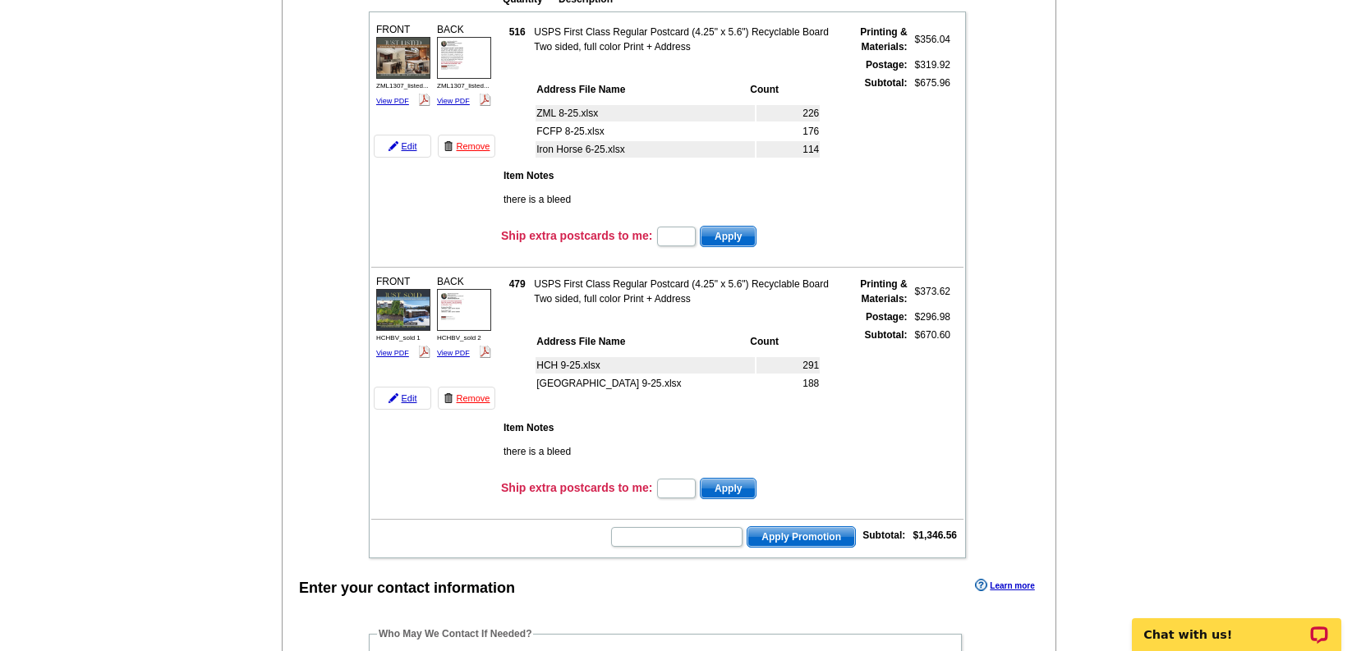
scroll to position [297, 0]
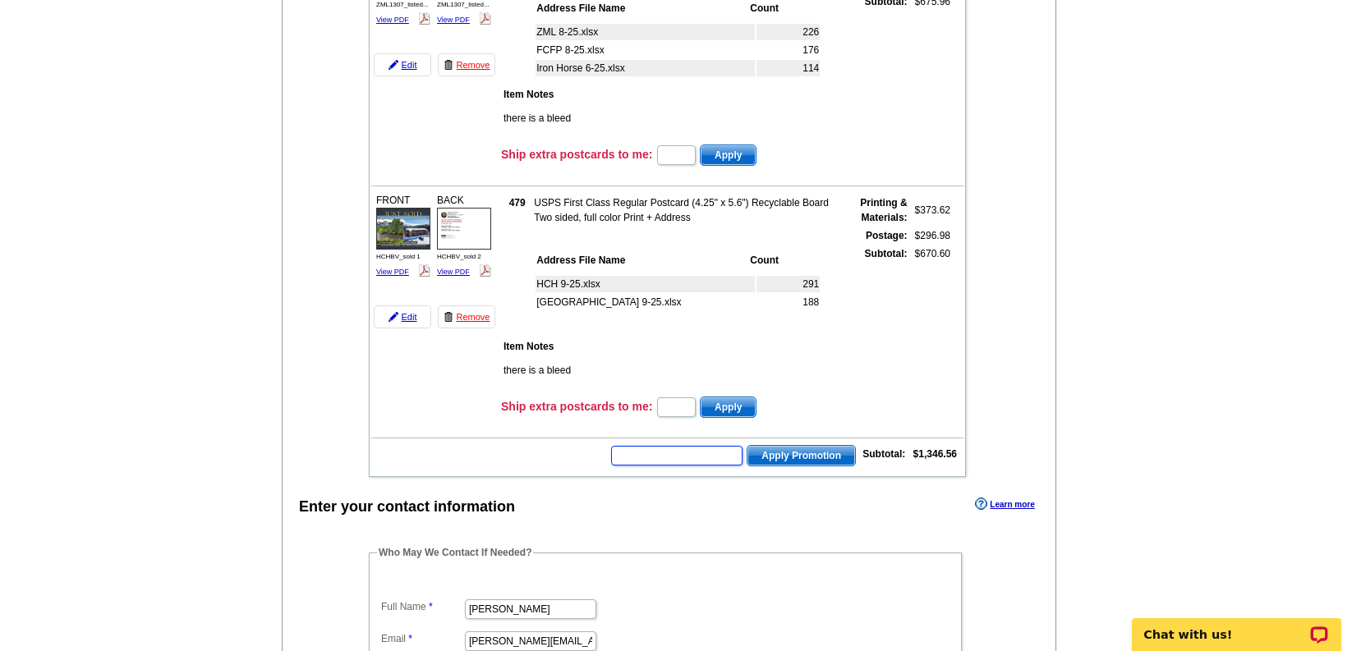
click at [702, 457] on input "text" at bounding box center [676, 456] width 131 height 20
paste input "GROW0825"
type input "GROW0825"
click at [781, 455] on span "Apply Promotion" at bounding box center [801, 456] width 108 height 20
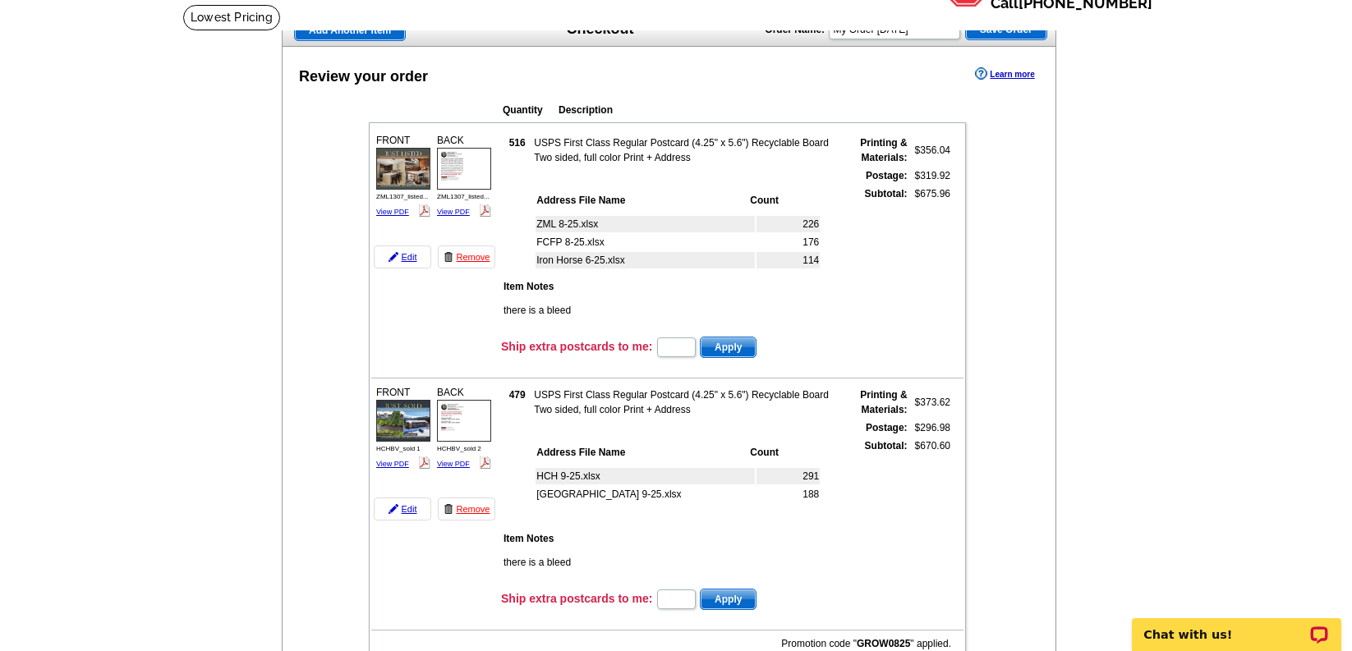
scroll to position [125, 0]
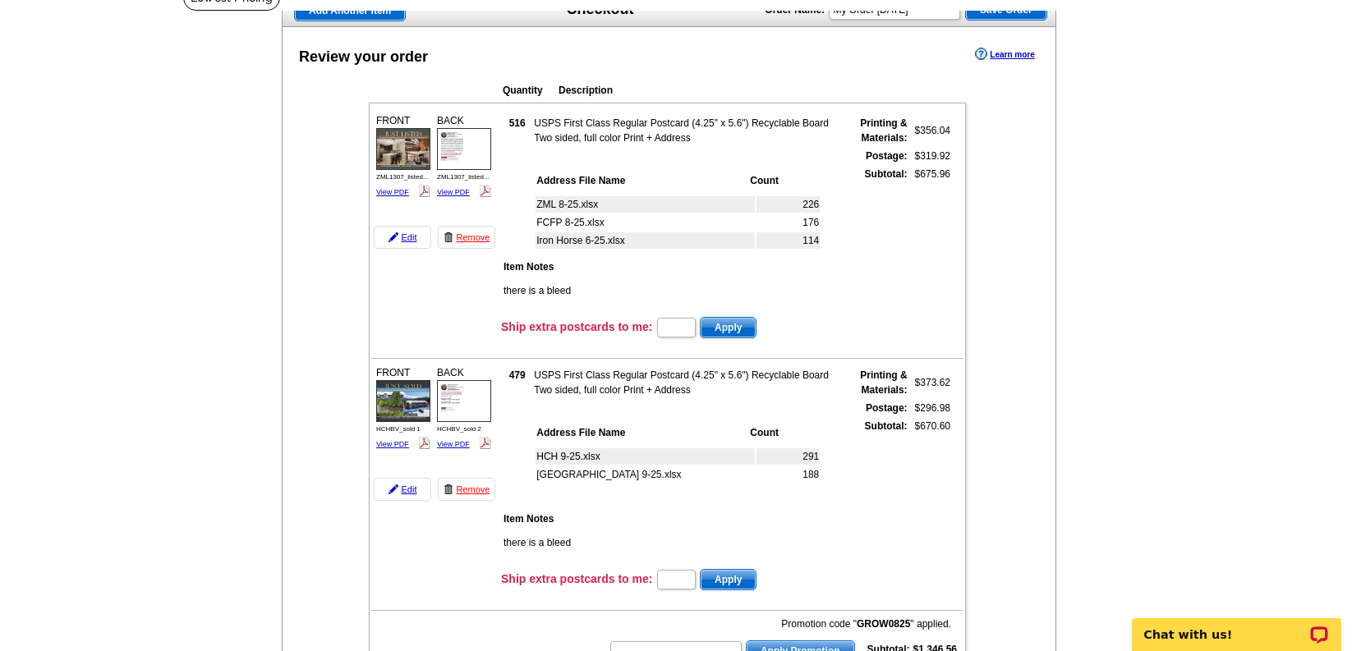
click at [393, 136] on img at bounding box center [403, 149] width 54 height 42
click at [468, 136] on img at bounding box center [464, 149] width 54 height 42
click at [397, 154] on img at bounding box center [403, 149] width 54 height 42
click at [407, 404] on img at bounding box center [403, 401] width 54 height 42
click at [458, 410] on img at bounding box center [464, 401] width 54 height 42
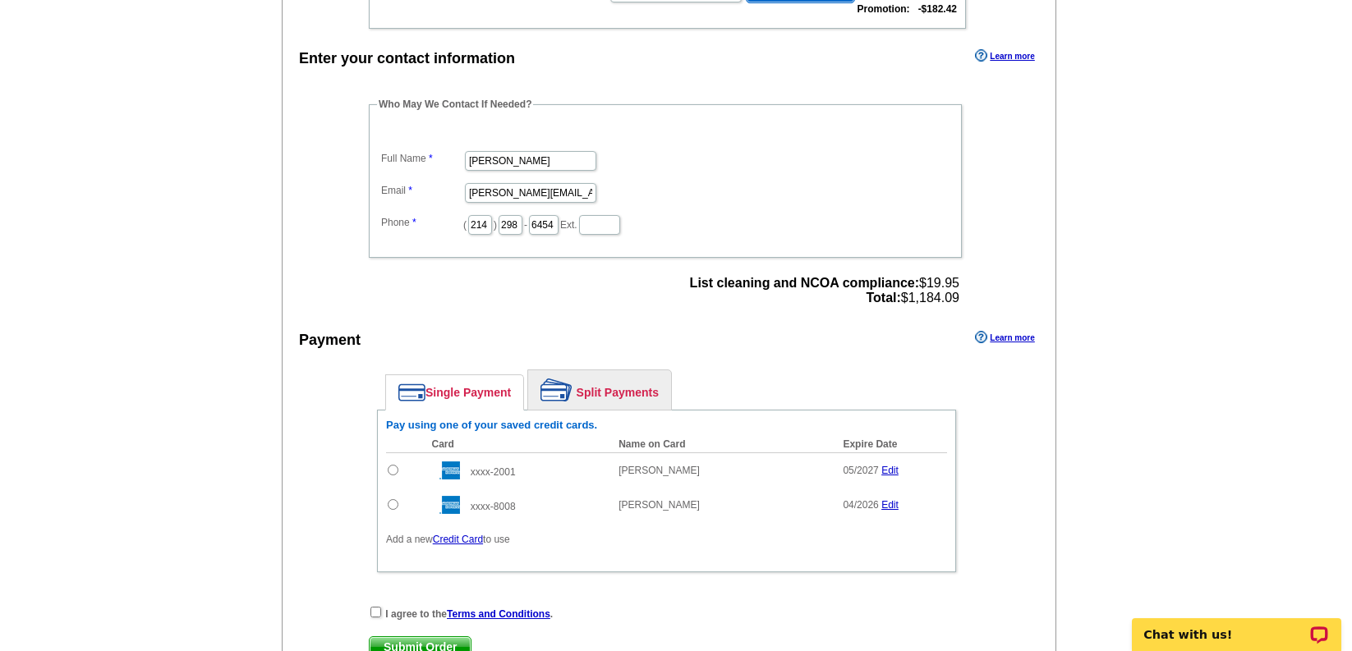
scroll to position [861, 0]
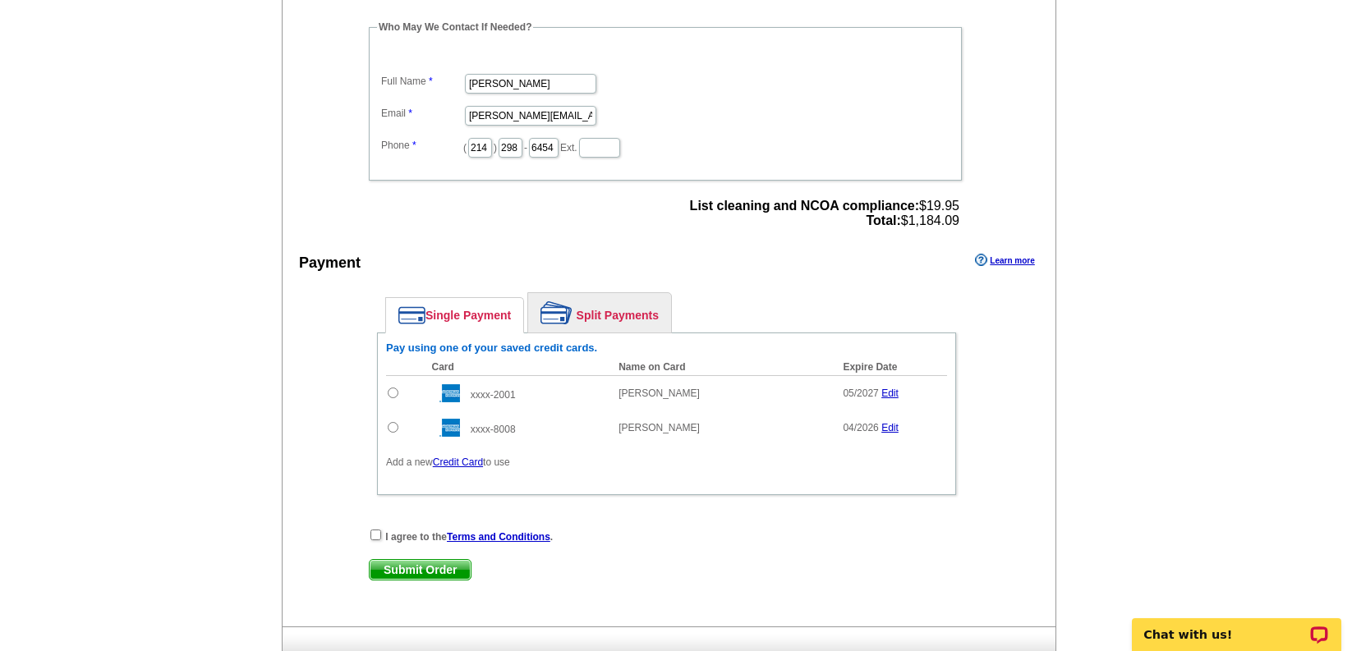
click at [393, 394] on input "radio" at bounding box center [393, 393] width 11 height 11
radio input "true"
click at [376, 535] on input "checkbox" at bounding box center [375, 535] width 11 height 11
checkbox input "true"
click at [398, 571] on span "Submit Order" at bounding box center [420, 570] width 101 height 20
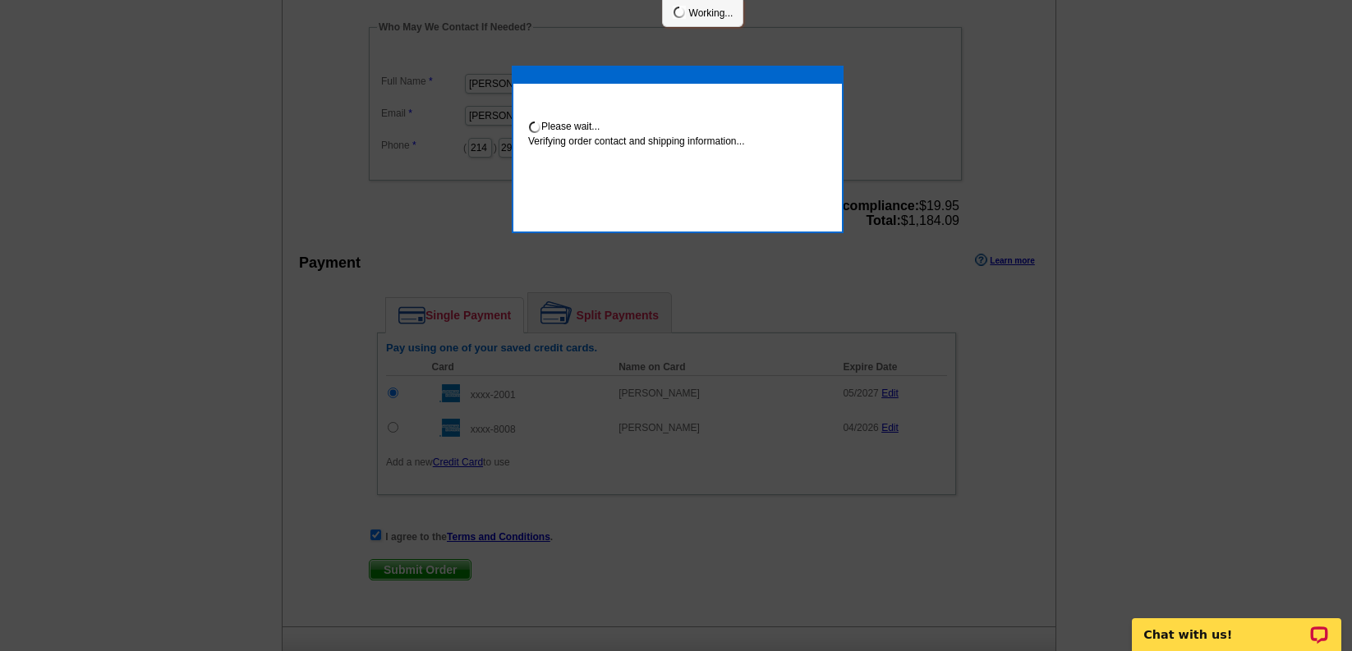
scroll to position [854, 0]
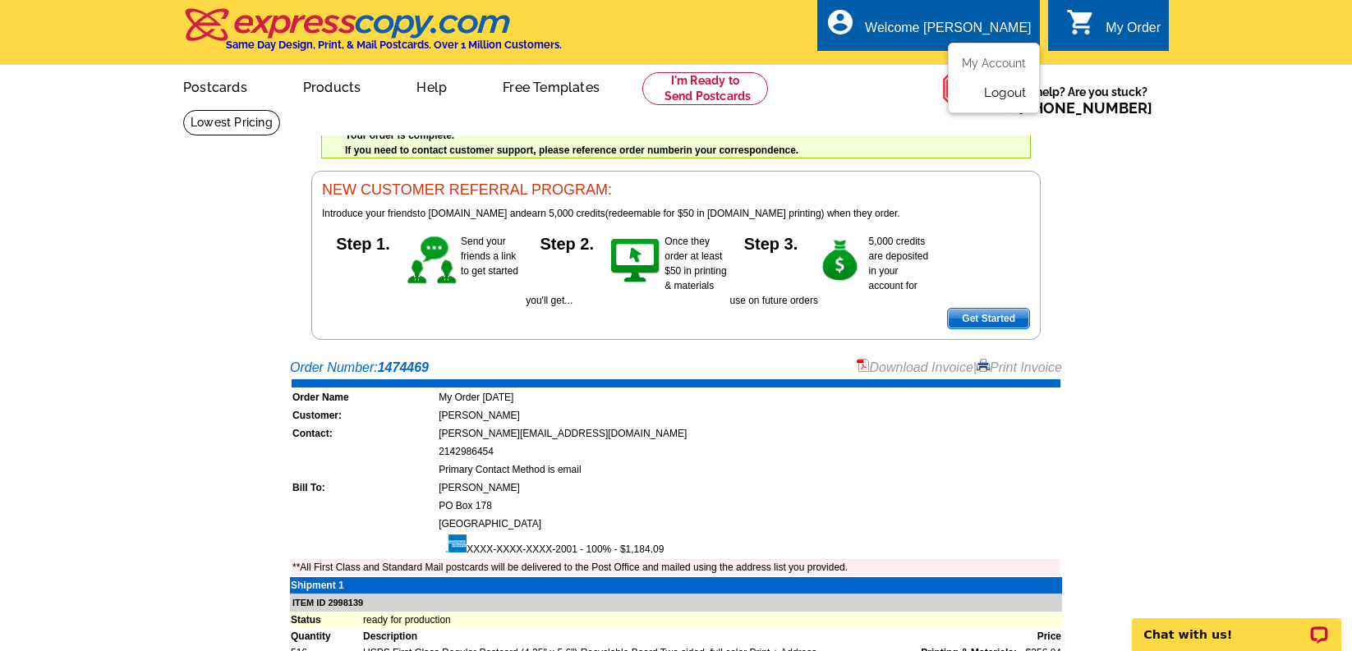
click at [1010, 95] on link "Logout" at bounding box center [1005, 92] width 42 height 15
